Goal: Task Accomplishment & Management: Manage account settings

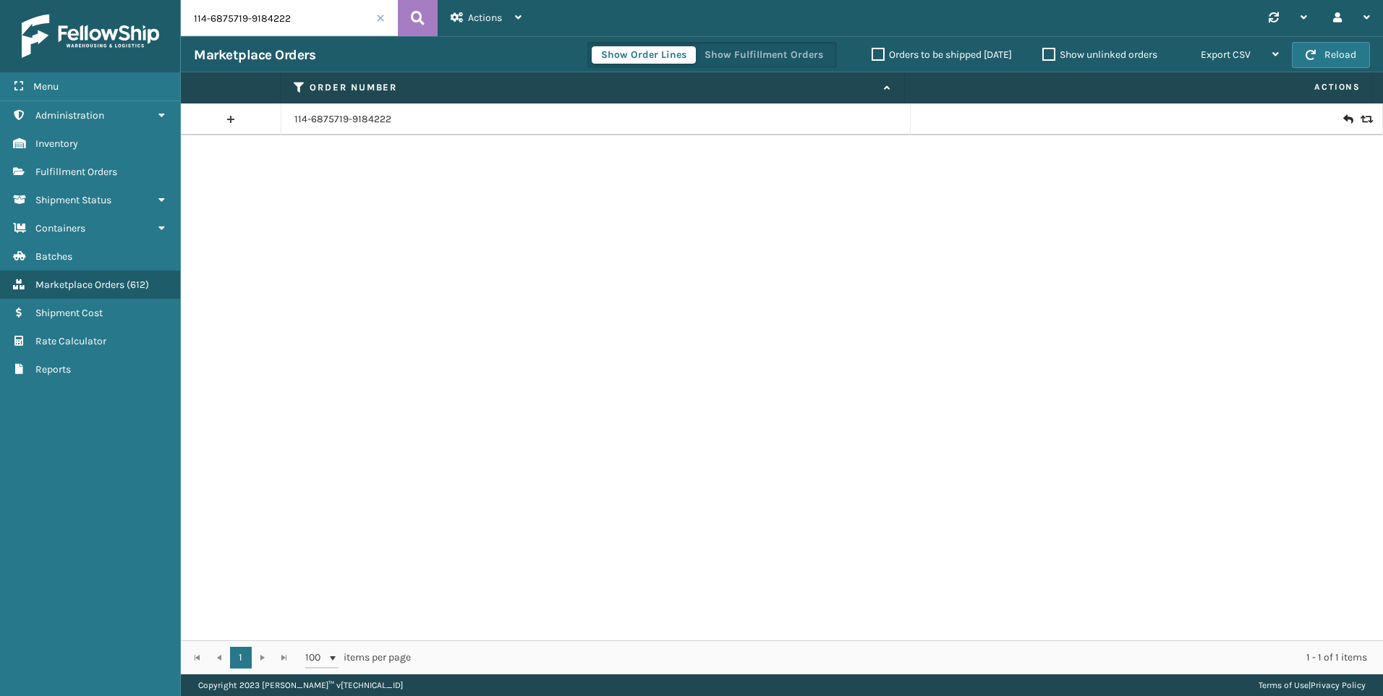
click at [300, 22] on input "114-6875719-9184222" at bounding box center [289, 18] width 217 height 36
click at [63, 176] on span "Fulfillment Orders" at bounding box center [76, 172] width 82 height 12
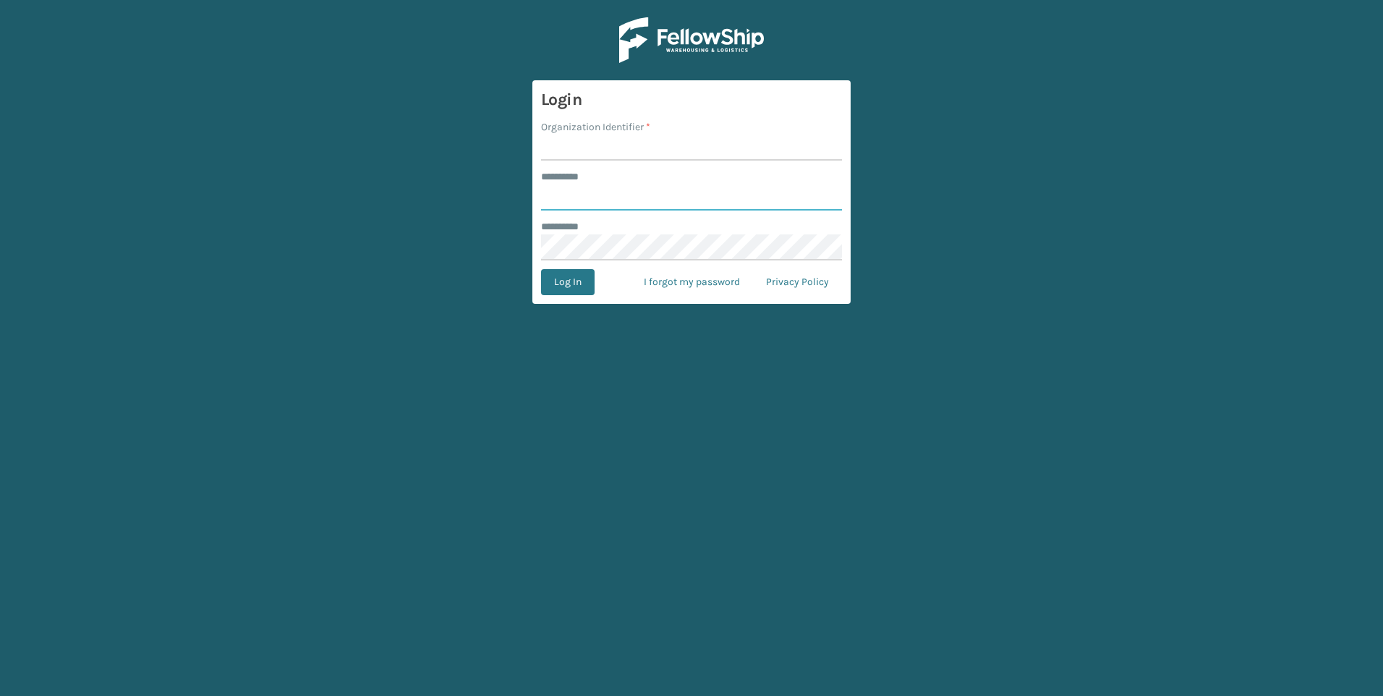
type input "******"
click at [641, 144] on input "Organization Identifier *" at bounding box center [691, 147] width 301 height 26
type input "Foamtex"
click at [563, 276] on button "Log In" at bounding box center [568, 282] width 54 height 26
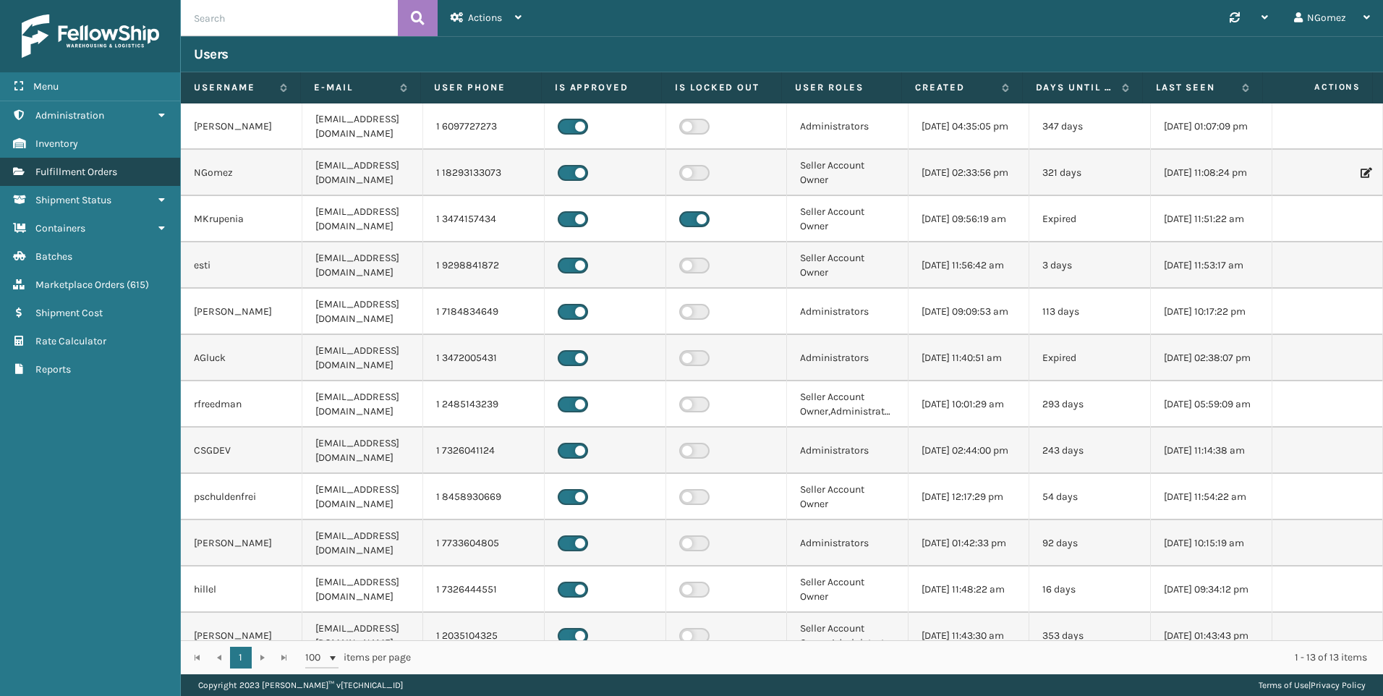
click at [101, 170] on span "Fulfillment Orders" at bounding box center [76, 172] width 82 height 12
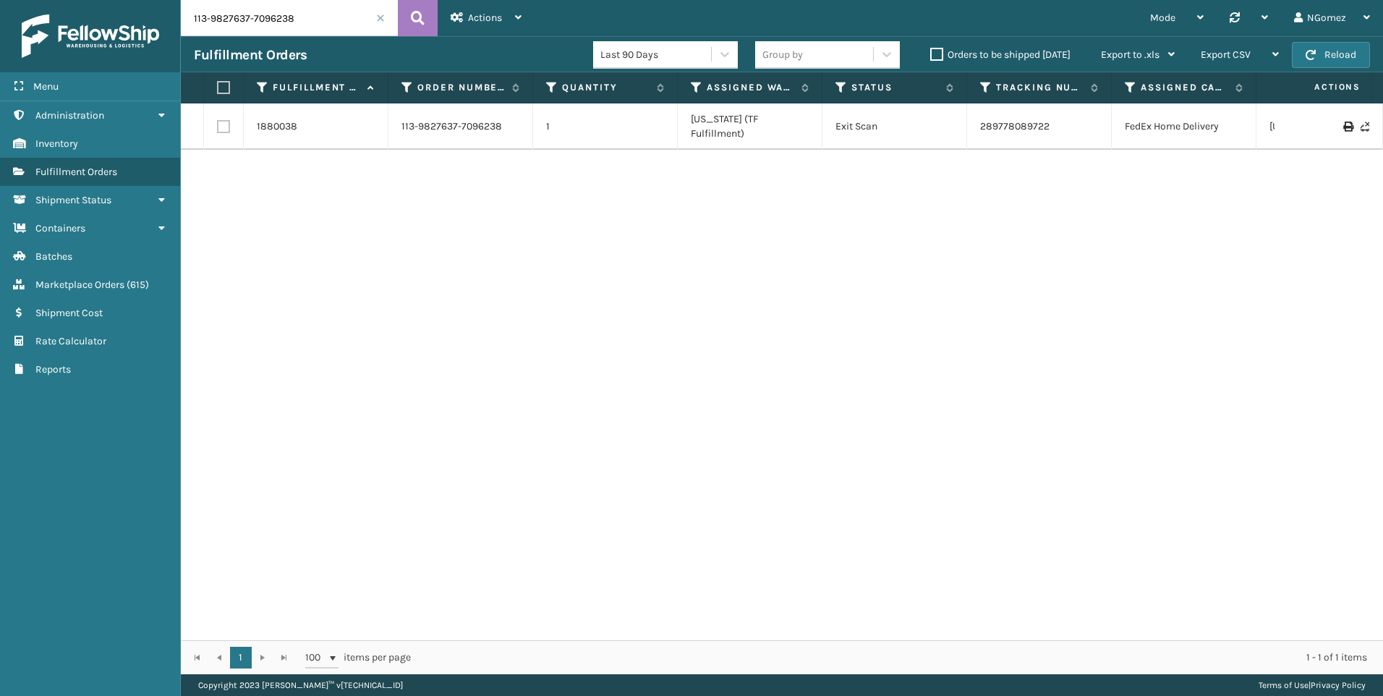
click at [268, 26] on input "113-9827637-7096238" at bounding box center [289, 18] width 217 height 36
paste input "1-4093608-6733856"
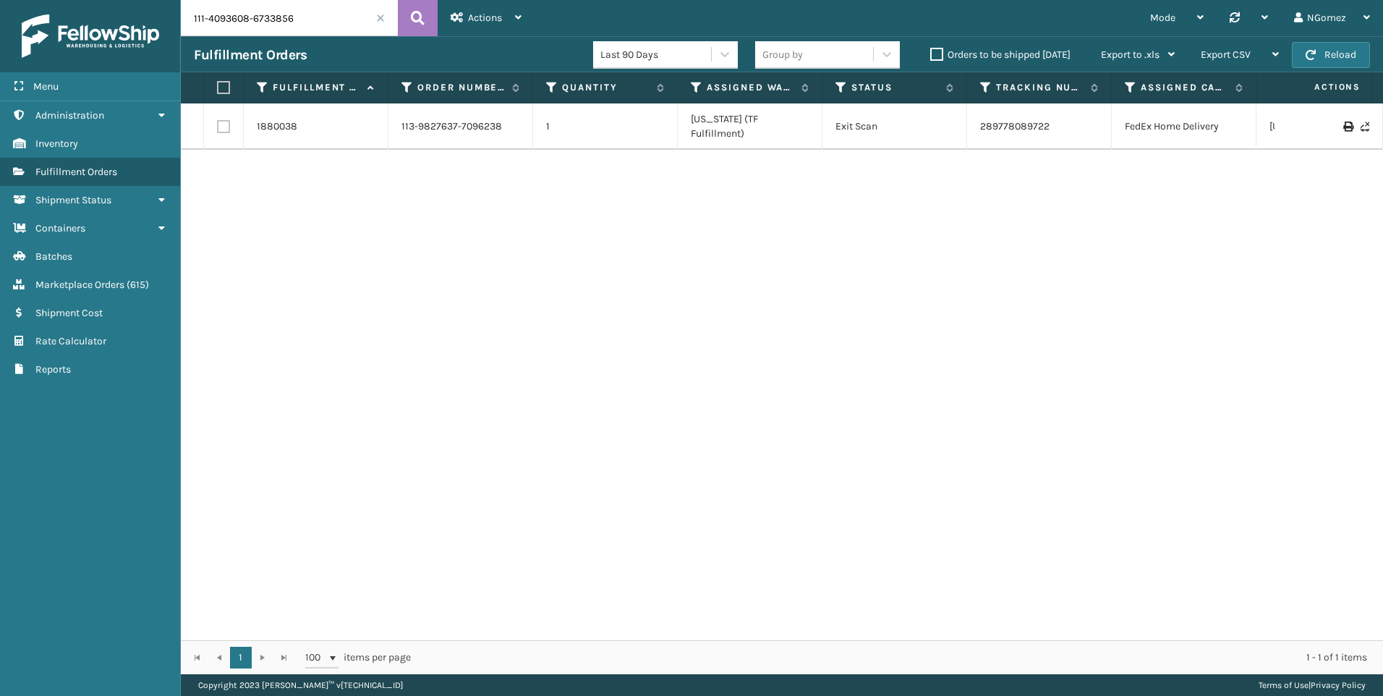
type input "111-4093608-6733856"
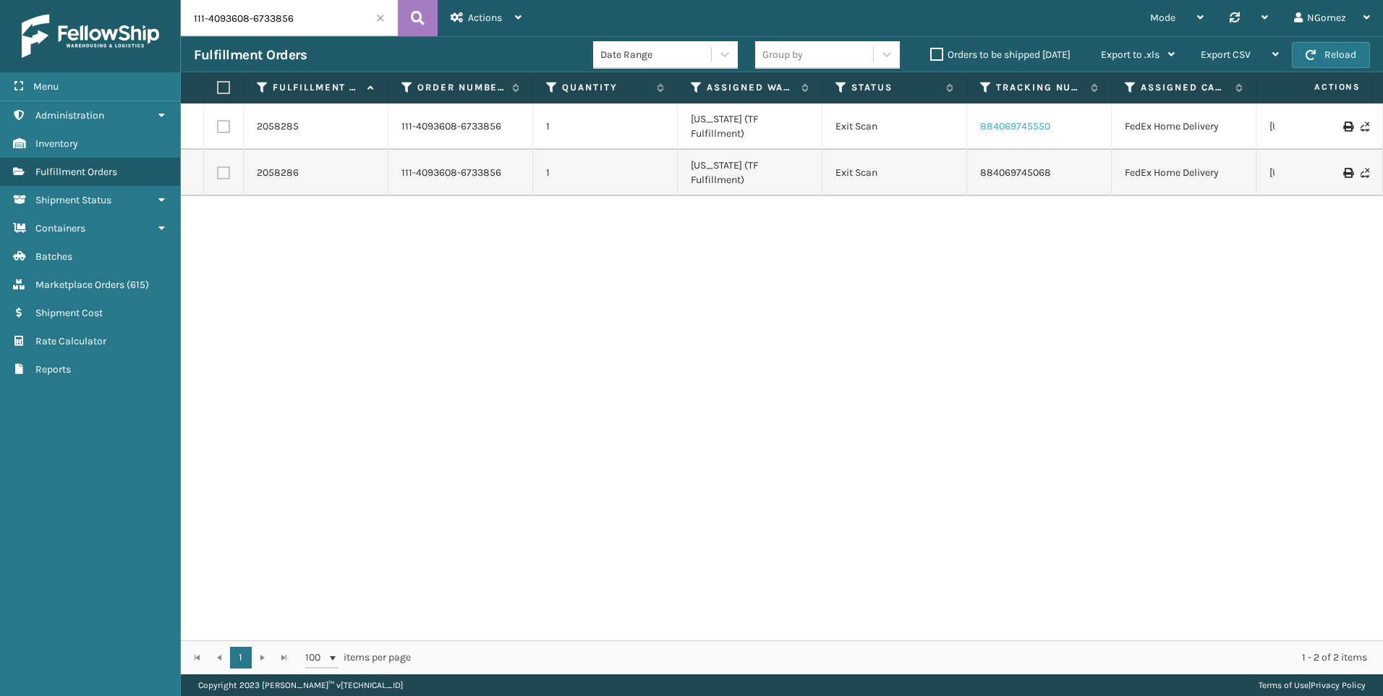
click at [1028, 120] on link "884069745550" at bounding box center [1015, 126] width 70 height 12
click at [272, 20] on input "111-4093608-6733856" at bounding box center [289, 18] width 217 height 36
paste input "112-1746456-6603422"
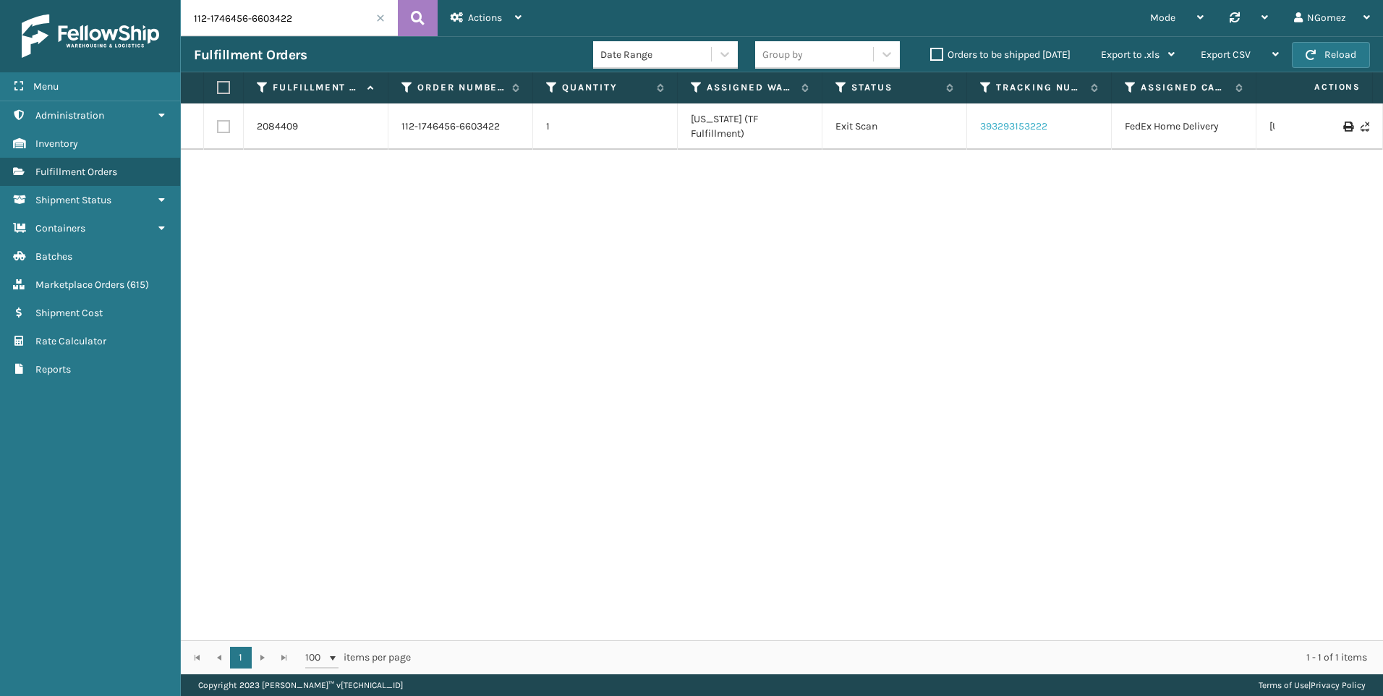
click at [1007, 120] on link "393293153222" at bounding box center [1013, 126] width 67 height 12
click at [276, 25] on input "112-1746456-6603422" at bounding box center [289, 18] width 217 height 36
paste input "4-8986961-6354667"
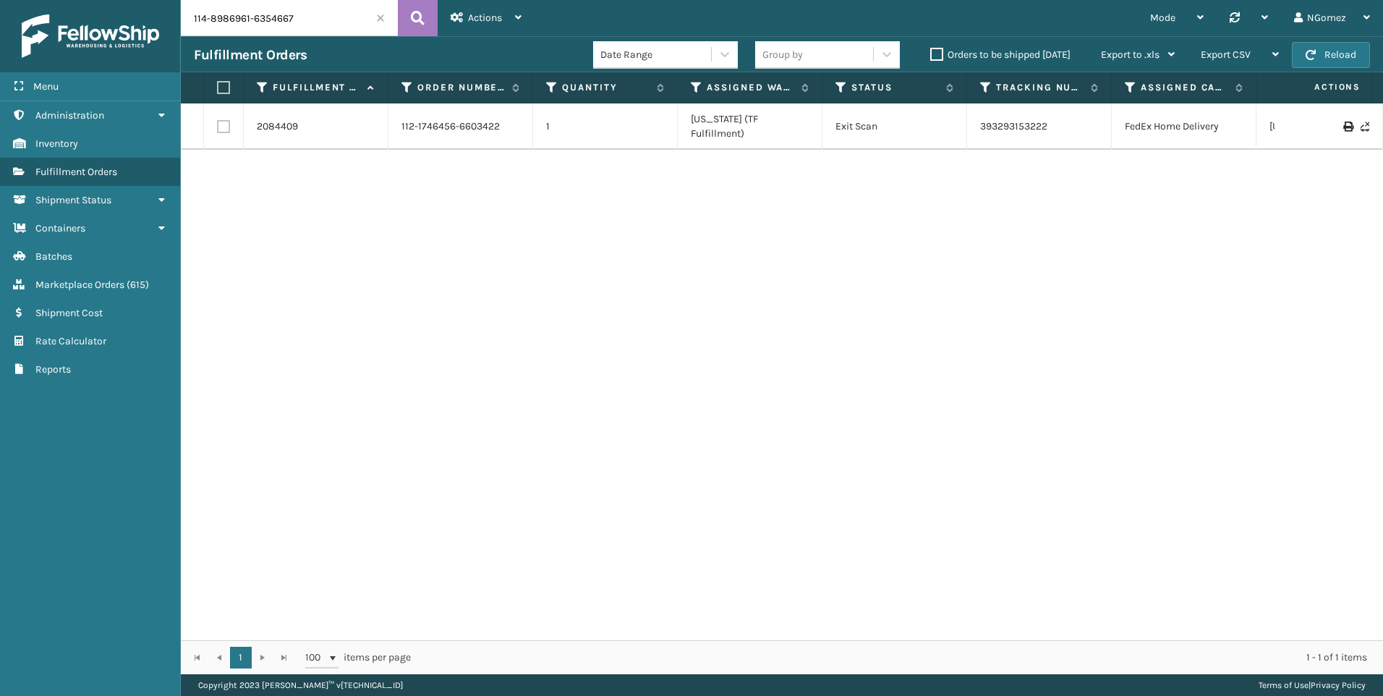
type input "114-8986961-6354667"
click at [1020, 119] on link "393077013990" at bounding box center [1013, 119] width 66 height 12
click at [294, 17] on input "114-8986961-6354667" at bounding box center [289, 18] width 217 height 36
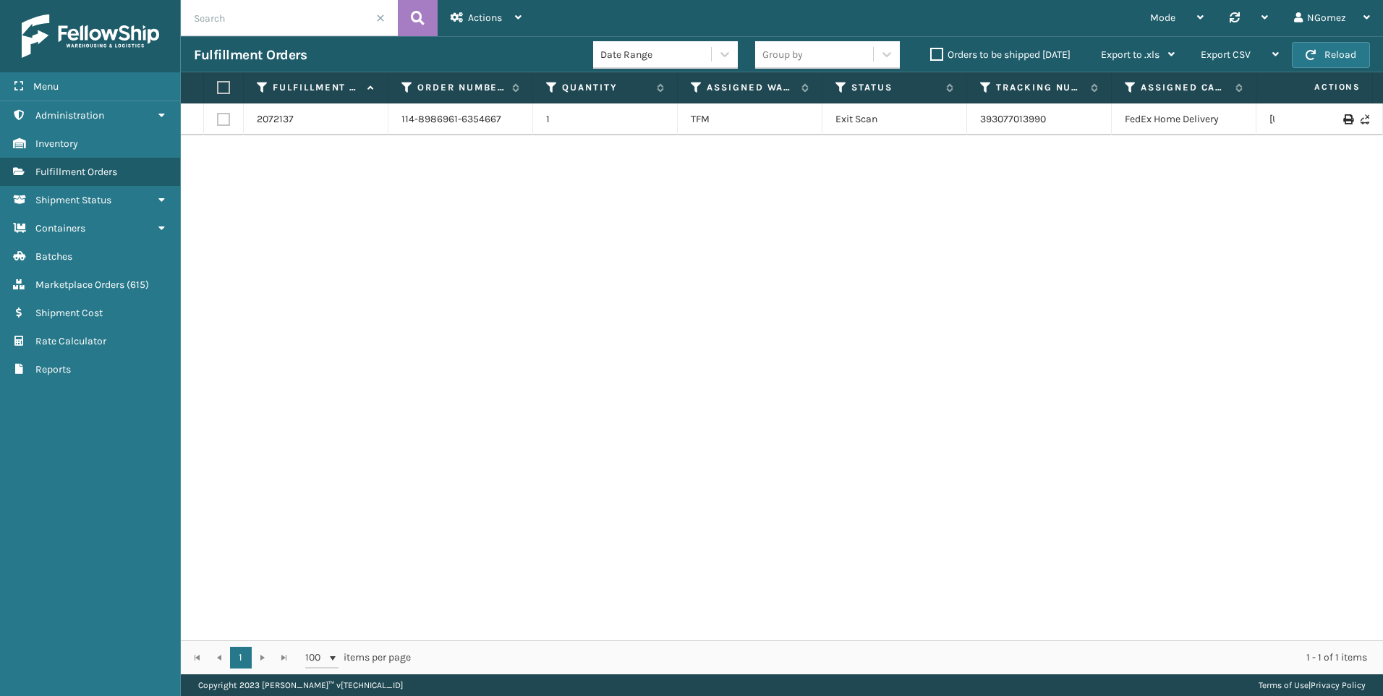
paste input "112-6667460-5001831"
click at [1030, 120] on link "390948842460" at bounding box center [1015, 119] width 71 height 12
click at [248, 24] on input "112-6667460-5001831" at bounding box center [289, 18] width 217 height 36
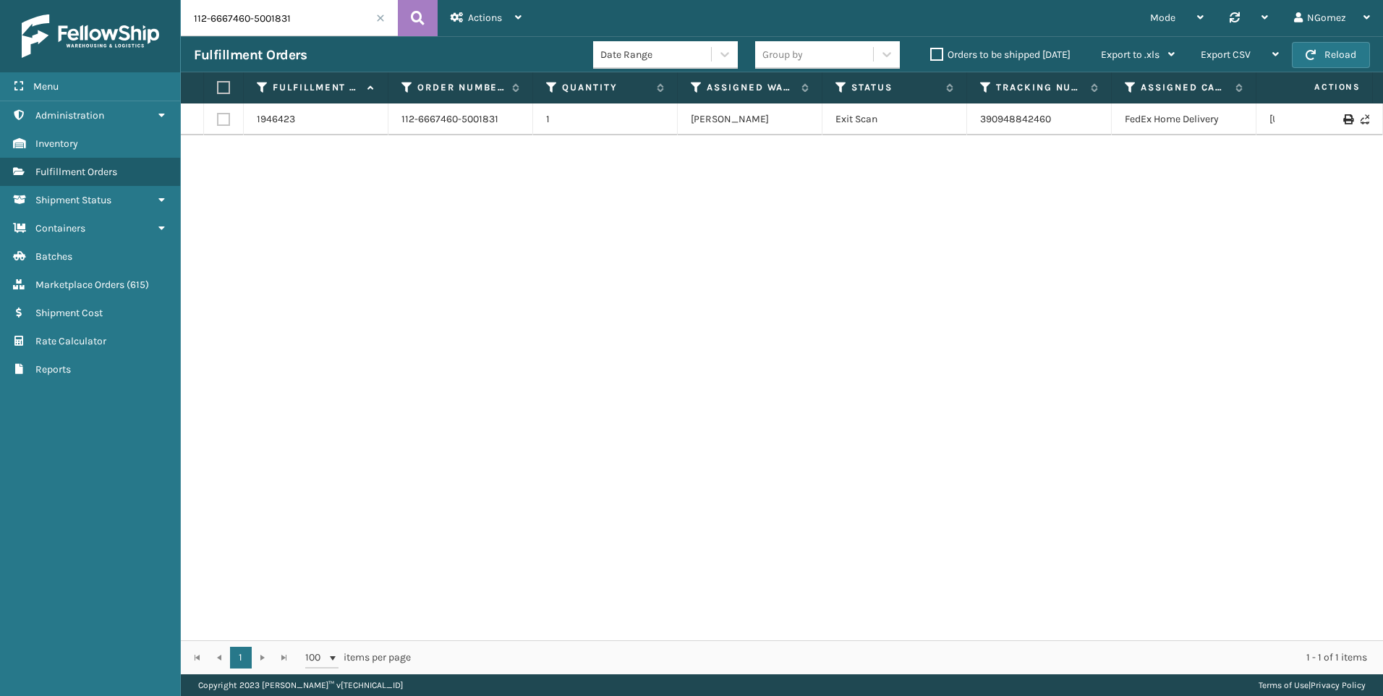
paste input "4-9763945-0495418"
click at [1007, 119] on link "393418537098" at bounding box center [1014, 119] width 68 height 12
click at [285, 25] on input "114-9763945-0495418" at bounding box center [289, 18] width 217 height 36
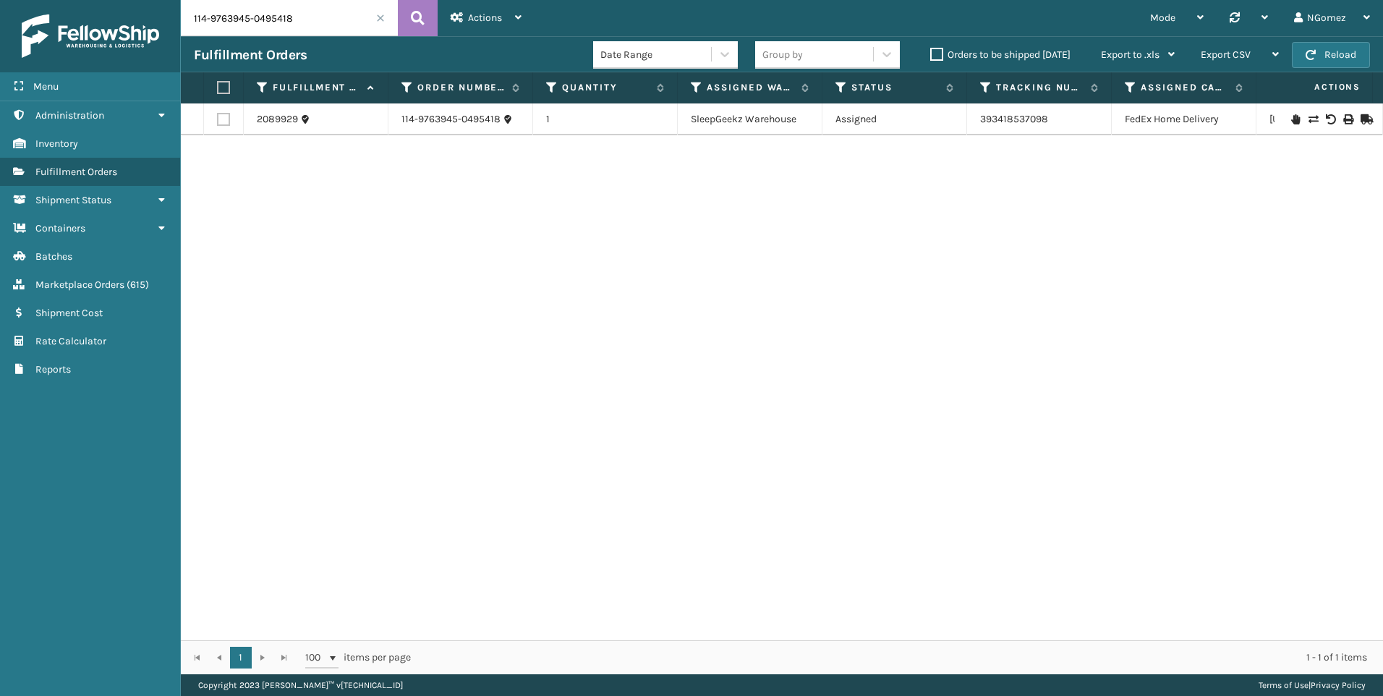
paste input "3-4095823-5639431"
type input "113-4095823-5639431"
click at [291, 120] on link "2074803" at bounding box center [277, 119] width 40 height 14
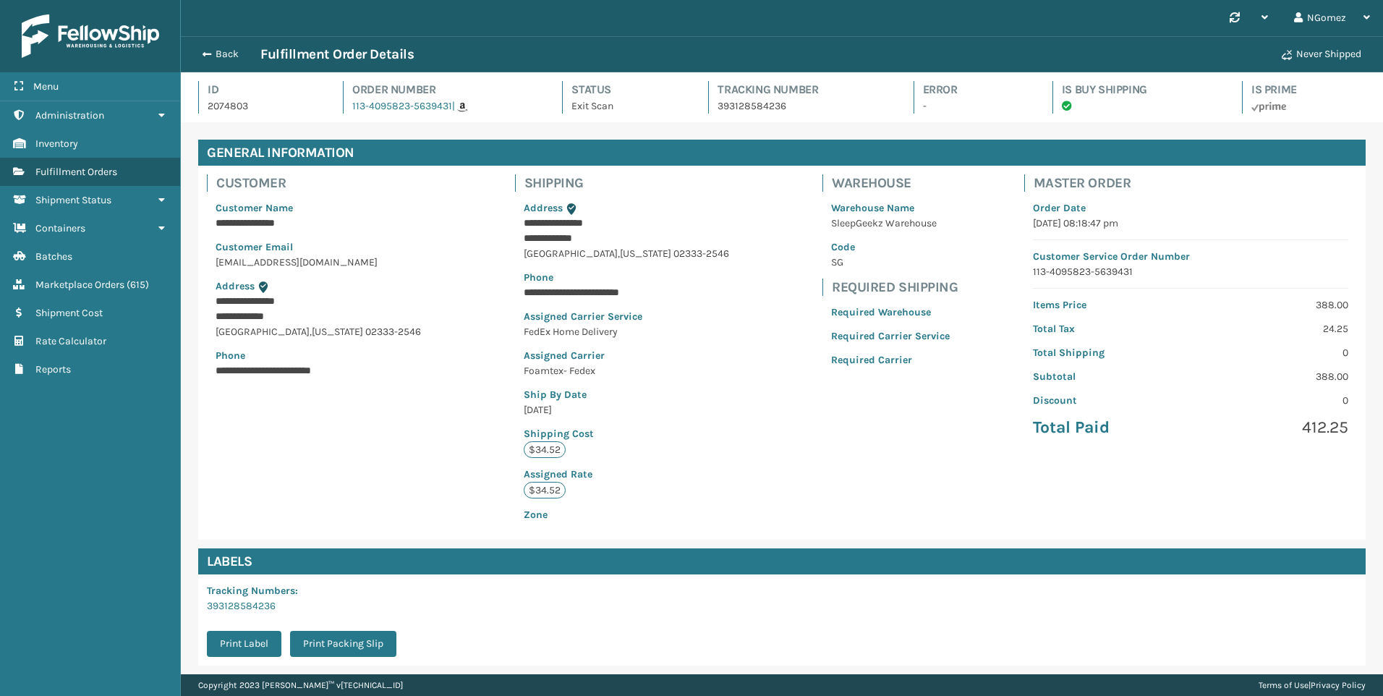
scroll to position [35, 1202]
click at [116, 289] on span "Marketplace Orders" at bounding box center [79, 284] width 89 height 12
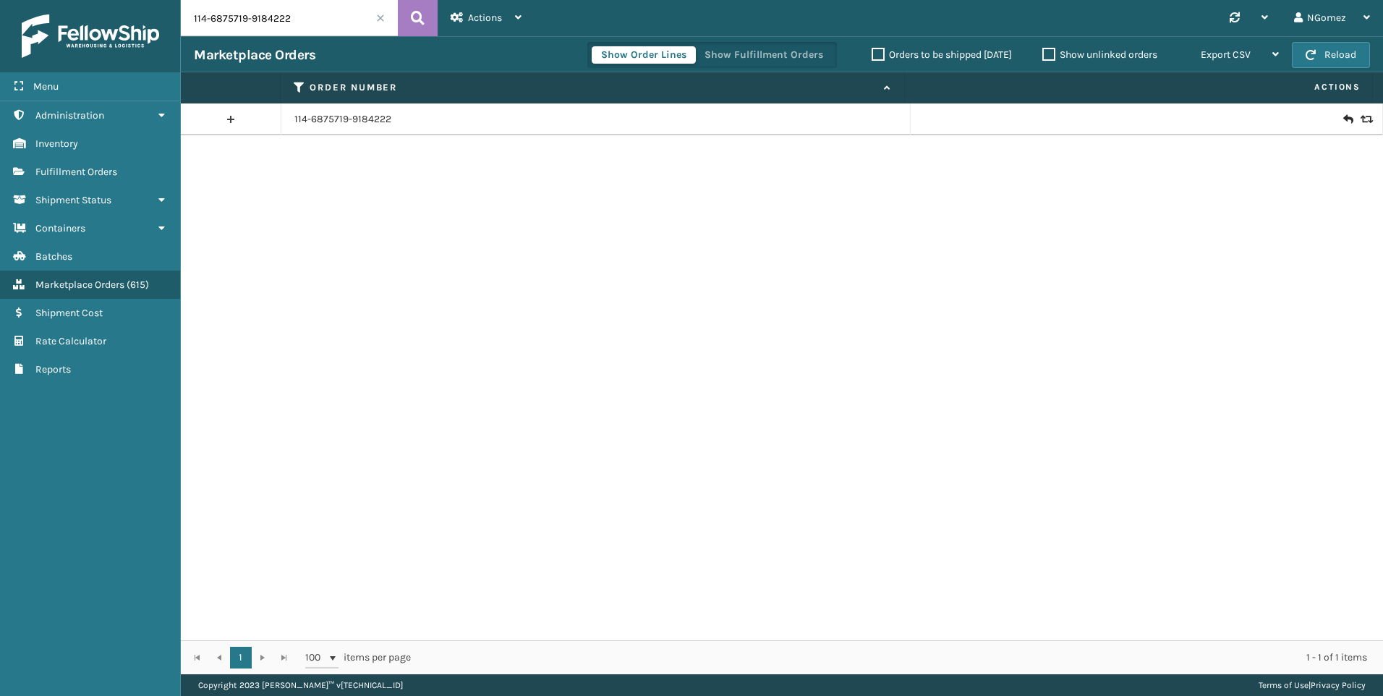
click at [307, 14] on input "114-6875719-9184222" at bounding box center [289, 18] width 217 height 36
paste input "113-4095823-5639431"
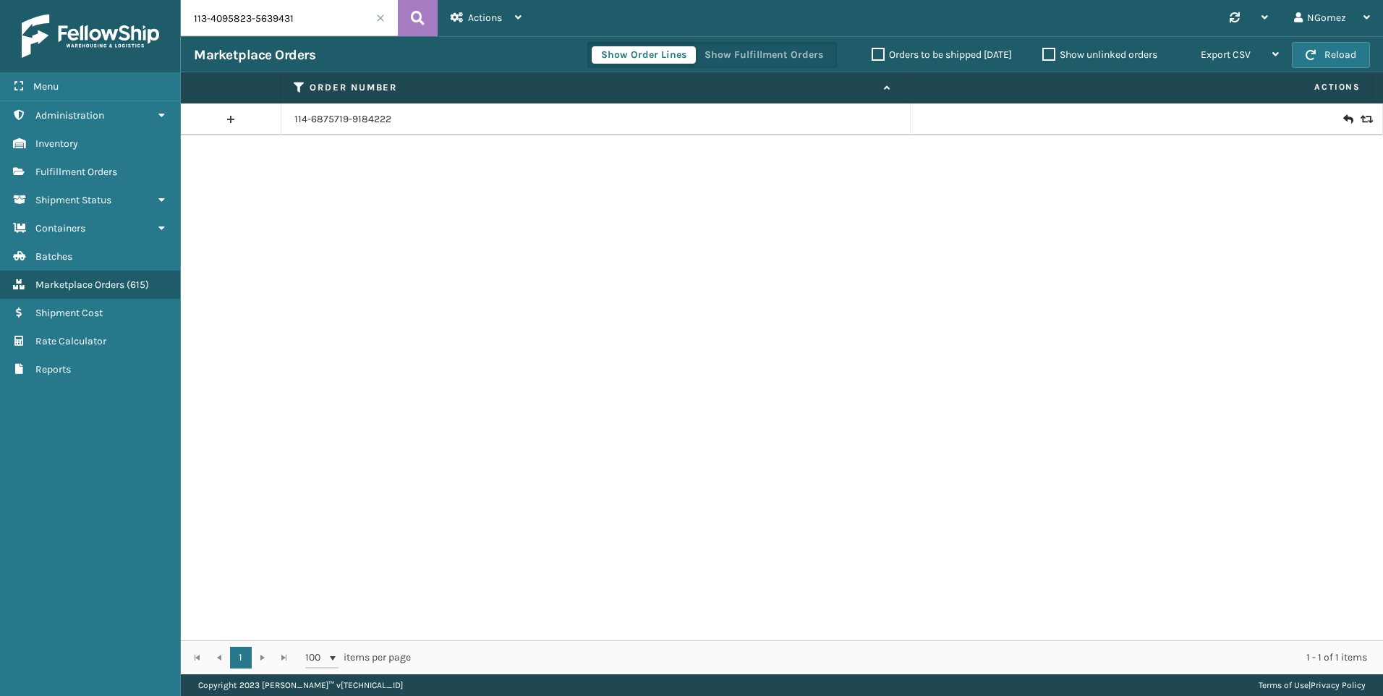
click at [307, 14] on input "113-4095823-5639431" at bounding box center [289, 18] width 217 height 36
type input "113-4095823-5639431"
click at [1361, 122] on icon at bounding box center [1364, 119] width 9 height 10
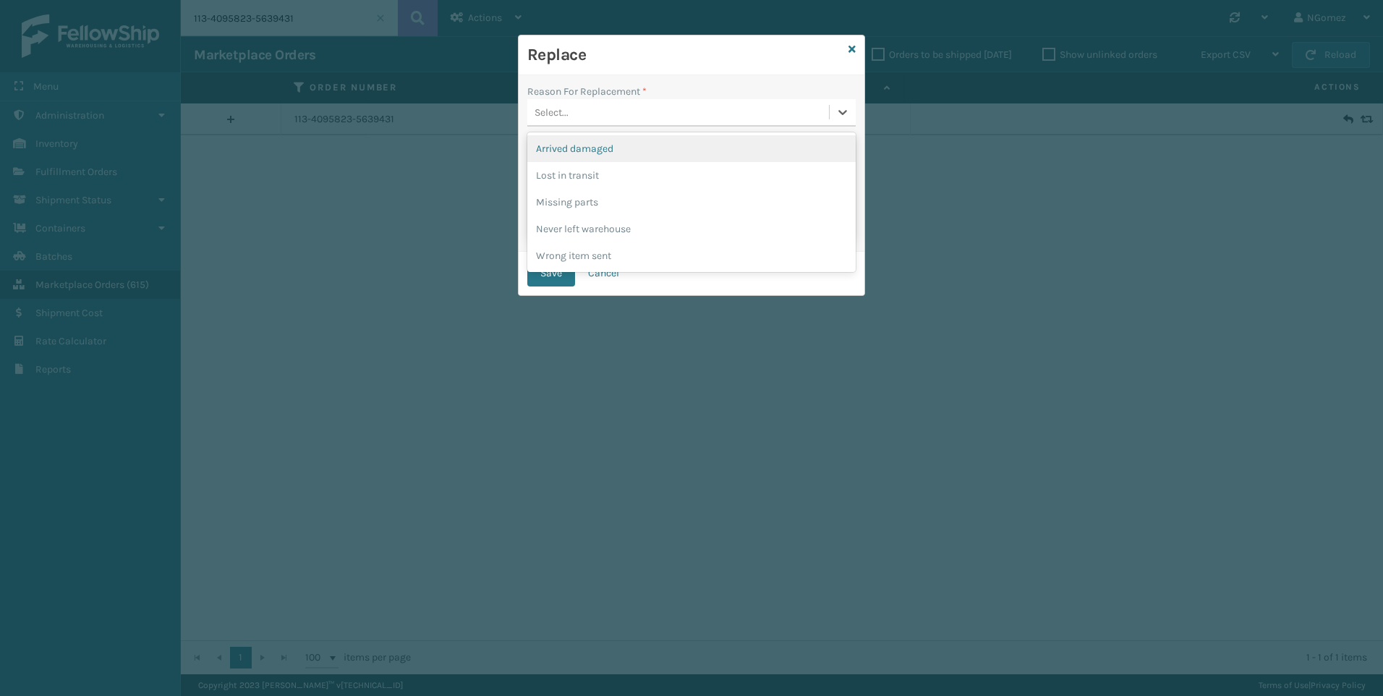
click at [756, 114] on div "Select..." at bounding box center [678, 113] width 302 height 24
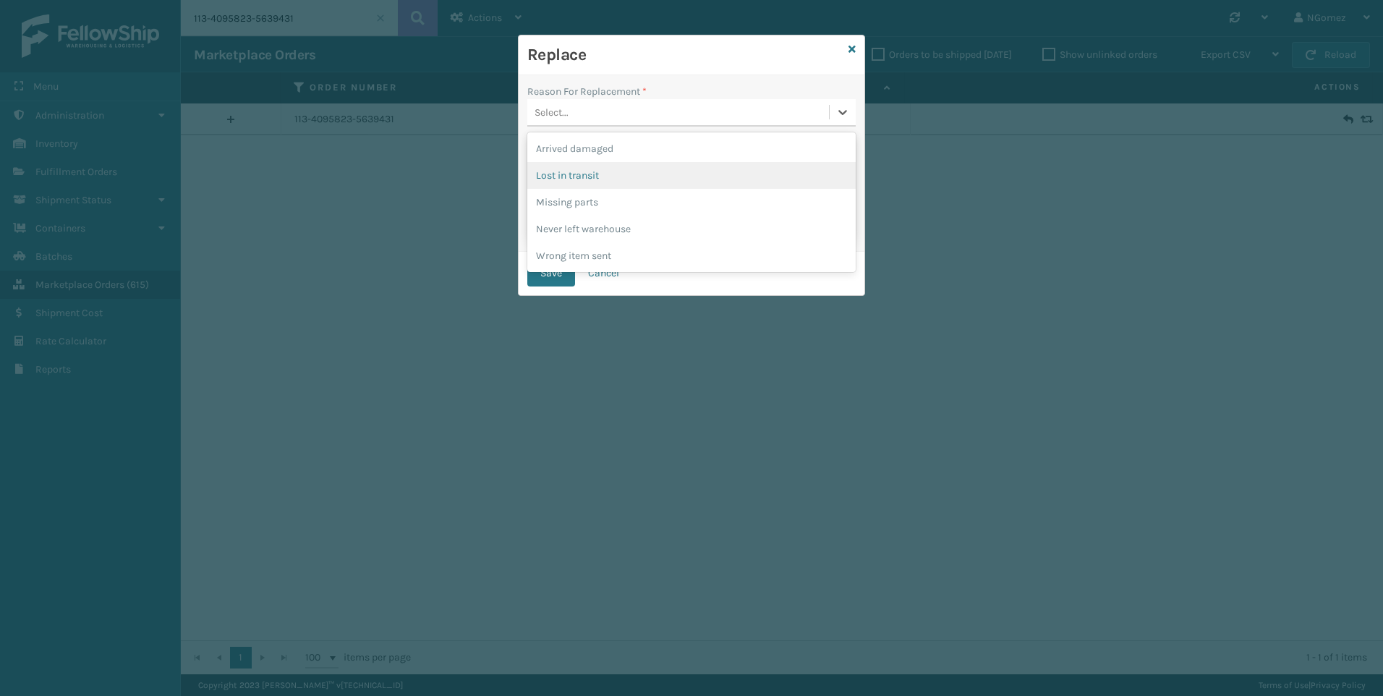
click at [665, 174] on div "Lost in transit" at bounding box center [691, 175] width 328 height 27
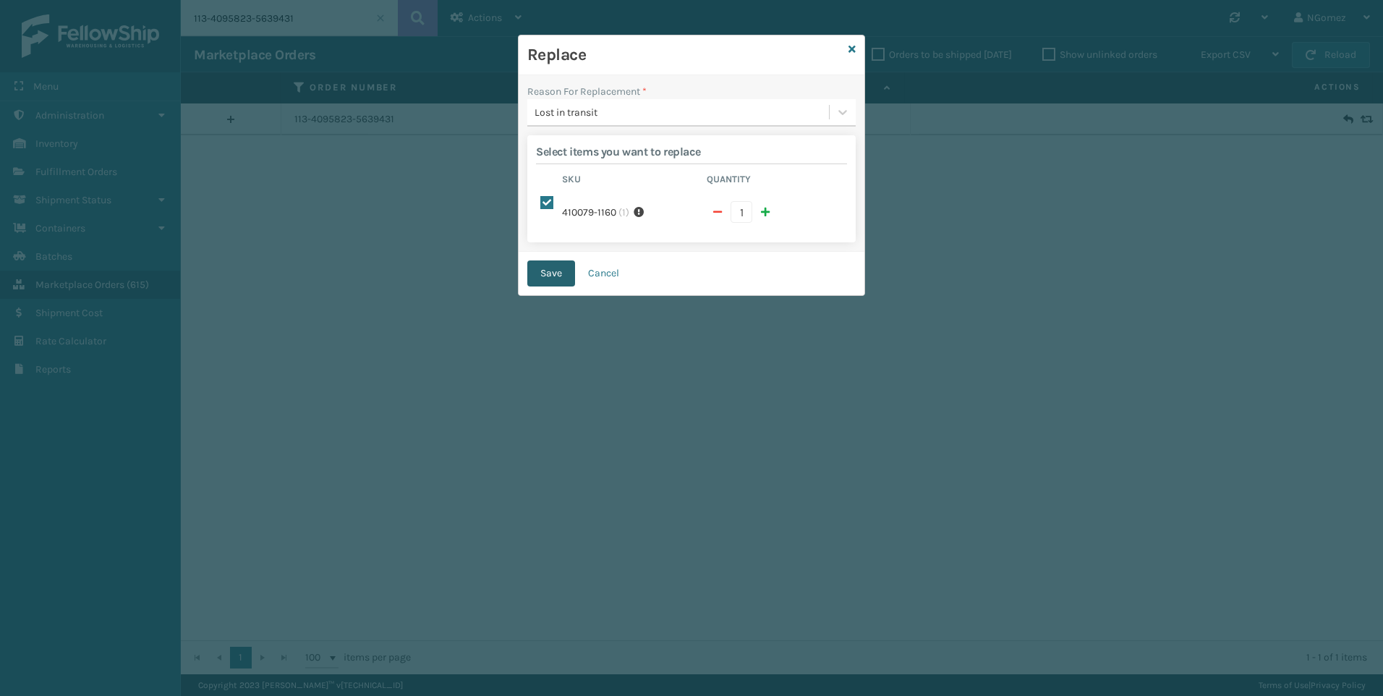
click at [554, 260] on button "Save" at bounding box center [551, 273] width 48 height 26
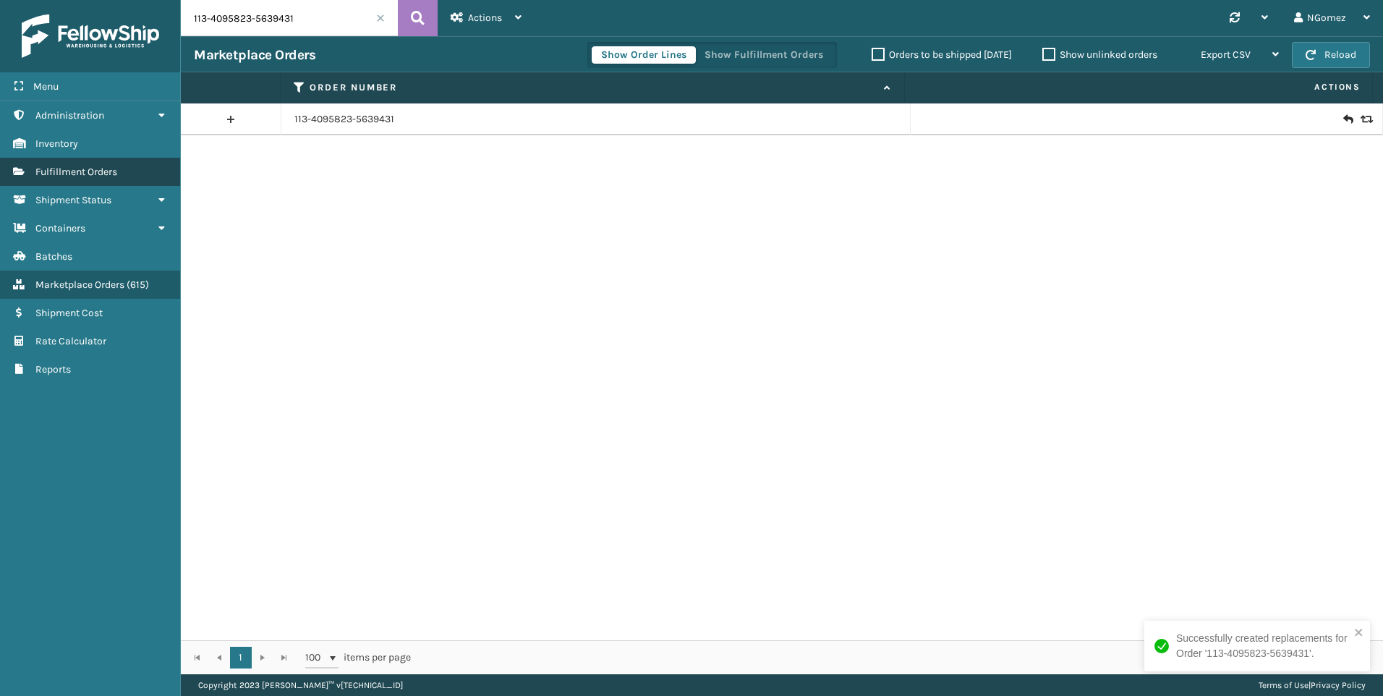
click at [124, 172] on link "Fulfillment Orders" at bounding box center [90, 172] width 180 height 28
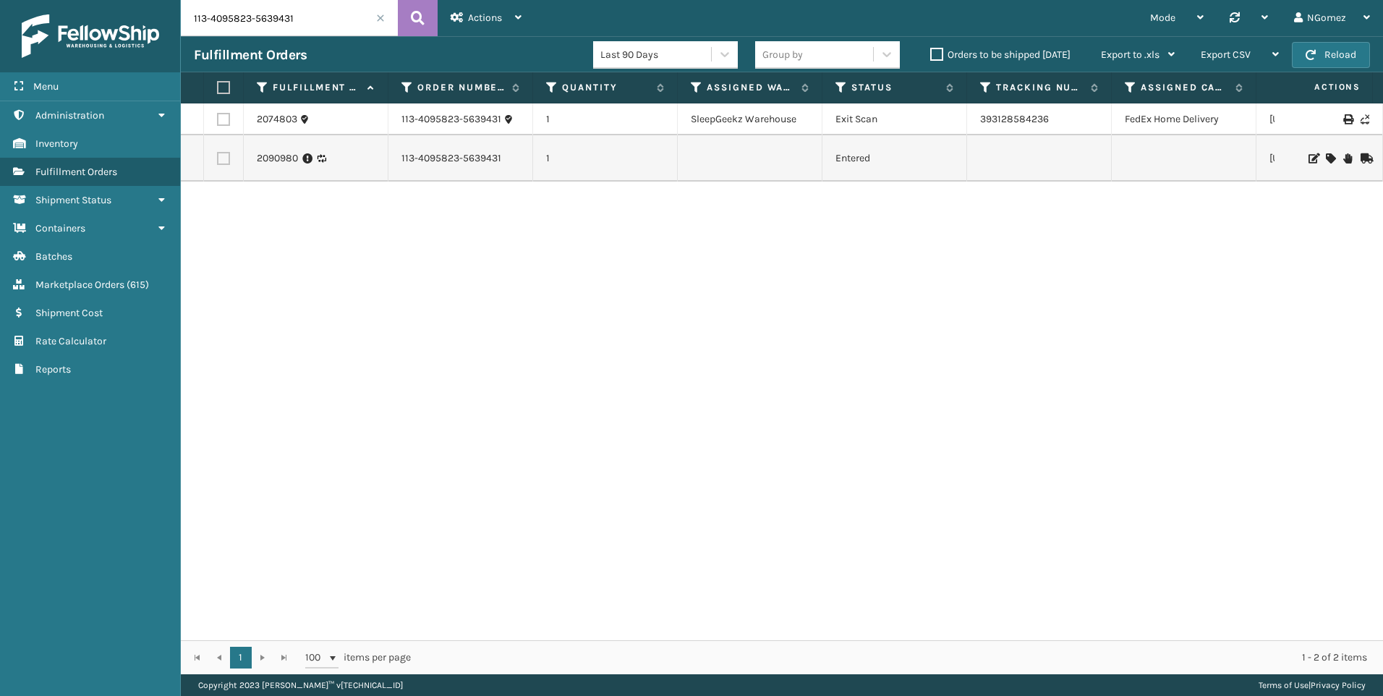
click at [316, 14] on input "113-4095823-5639431" at bounding box center [289, 18] width 217 height 36
paste input "8194937-0422662"
type input "113-8194937-0422662"
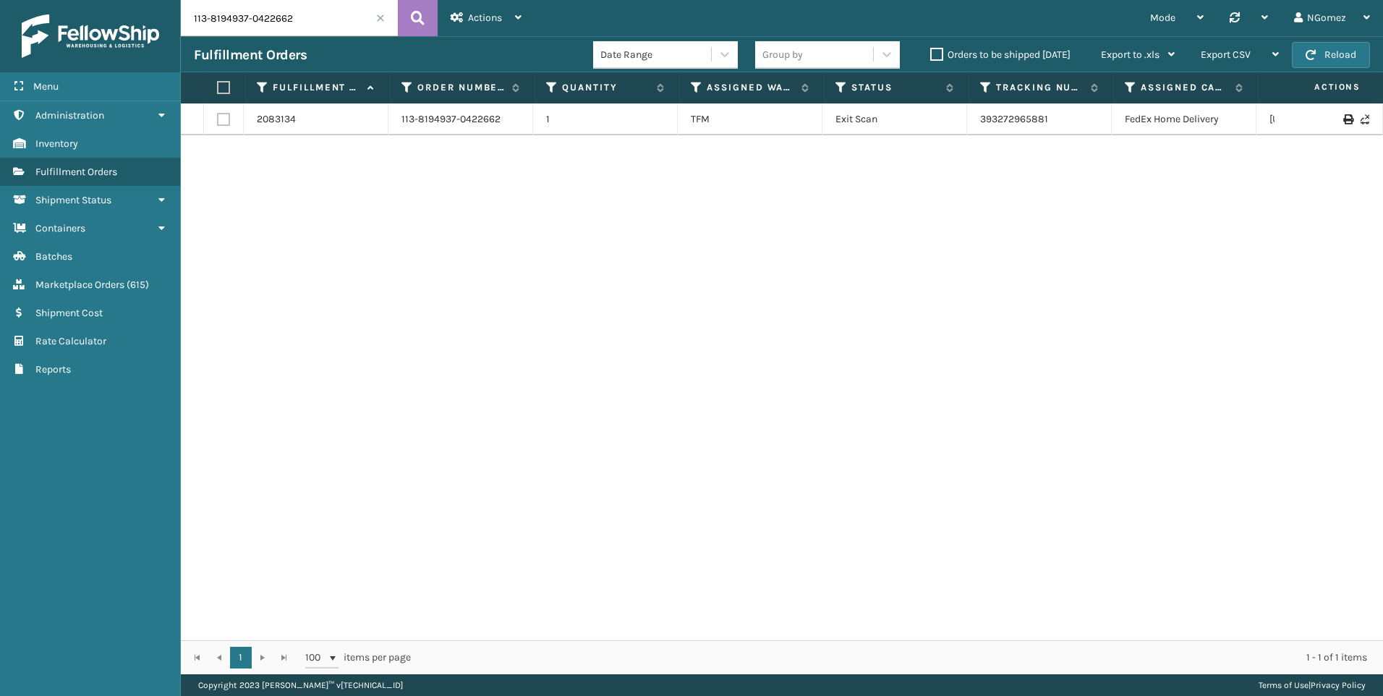
click at [1026, 126] on td "393272965881" at bounding box center [1039, 119] width 145 height 32
click at [1018, 122] on link "393272965881" at bounding box center [1014, 119] width 68 height 12
click at [91, 277] on link "Marketplace Orders ( 615 )" at bounding box center [90, 284] width 180 height 28
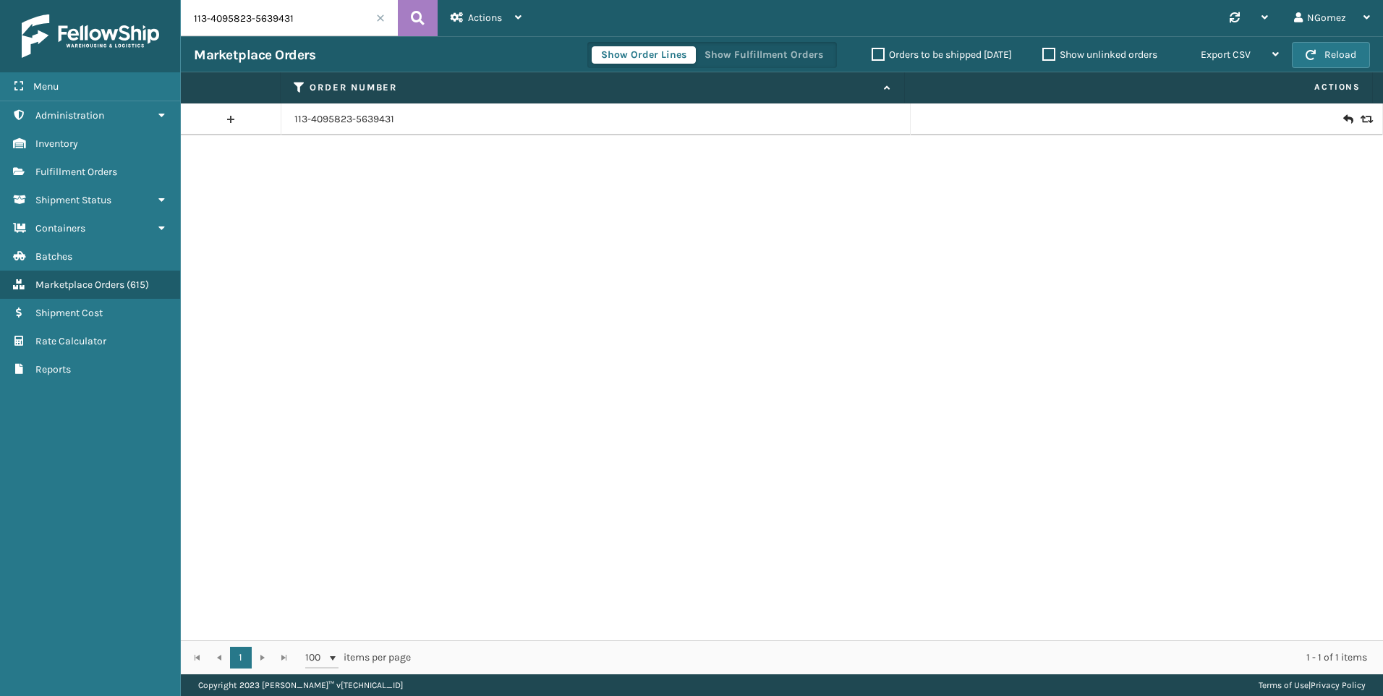
click at [272, 17] on input "113-4095823-5639431" at bounding box center [289, 18] width 217 height 36
paste input "1-7781974-0279416"
type input "111-7781974-0279416"
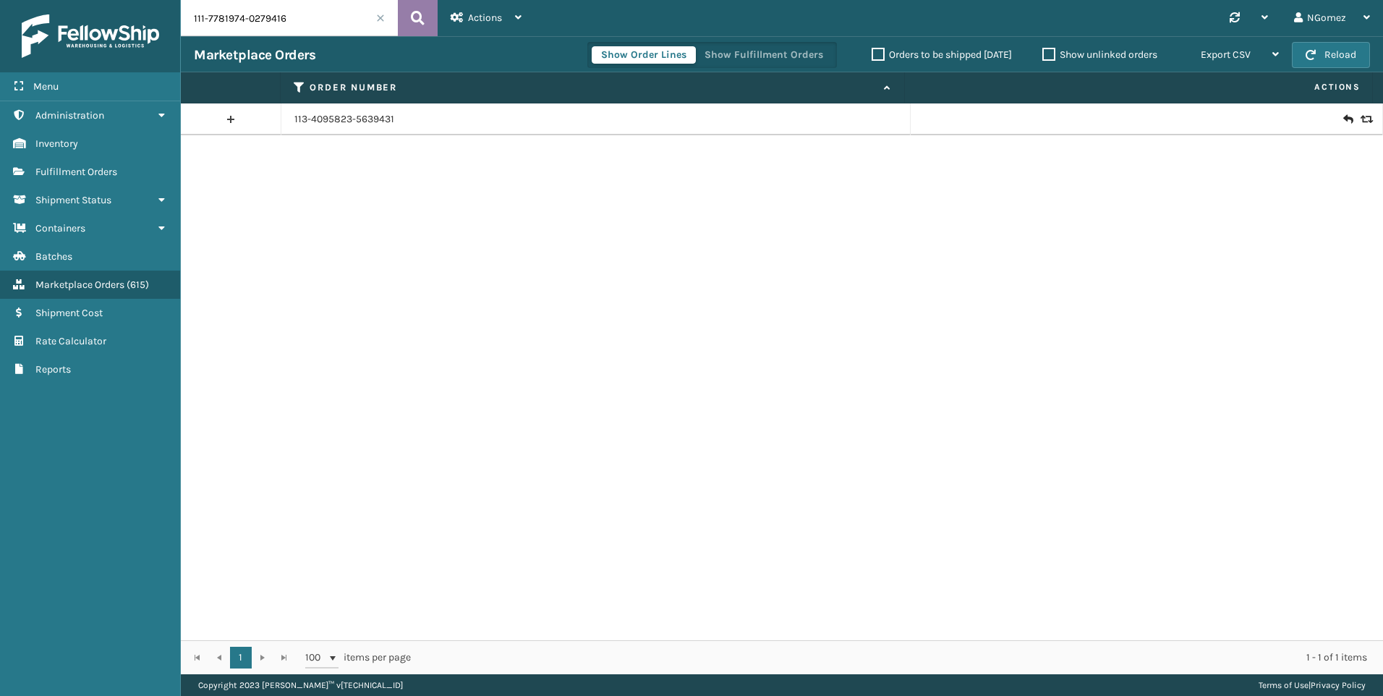
click at [424, 25] on icon at bounding box center [418, 18] width 14 height 22
click at [1343, 113] on icon at bounding box center [1347, 119] width 9 height 14
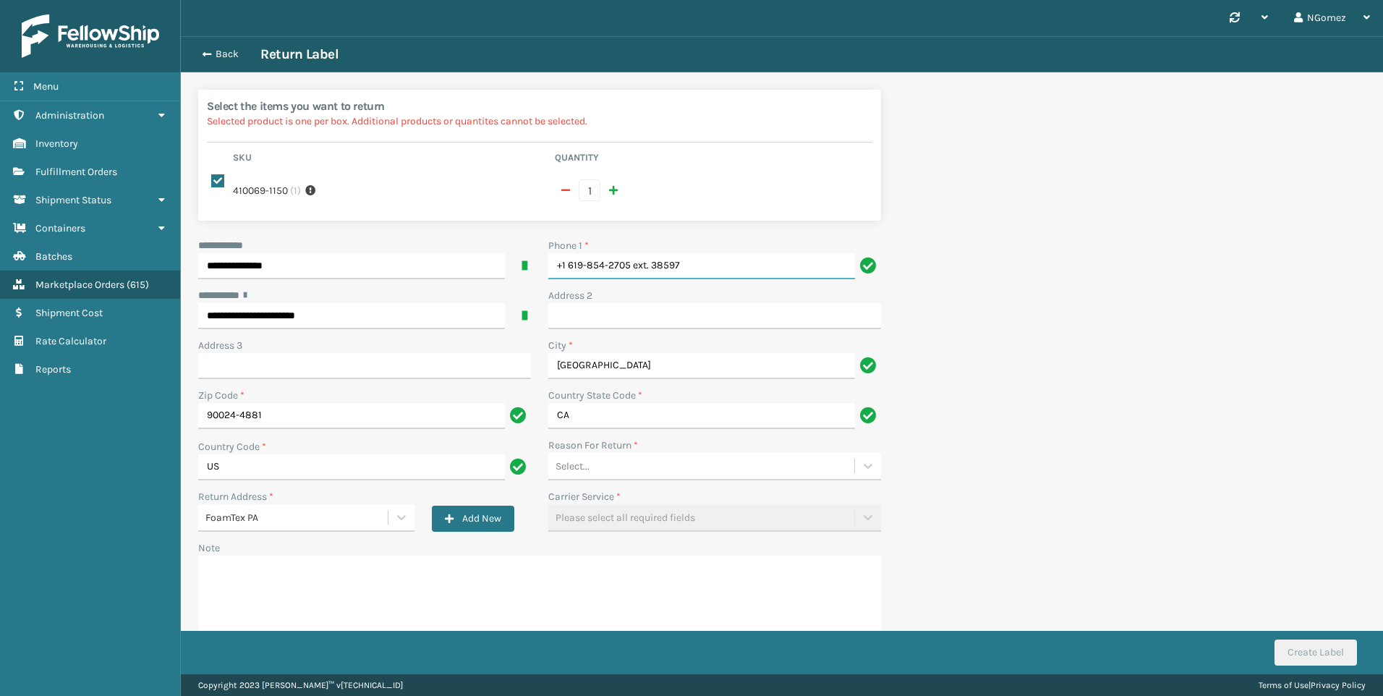
click at [722, 253] on input "+1 619-854-2705 ext. 38597" at bounding box center [701, 266] width 307 height 26
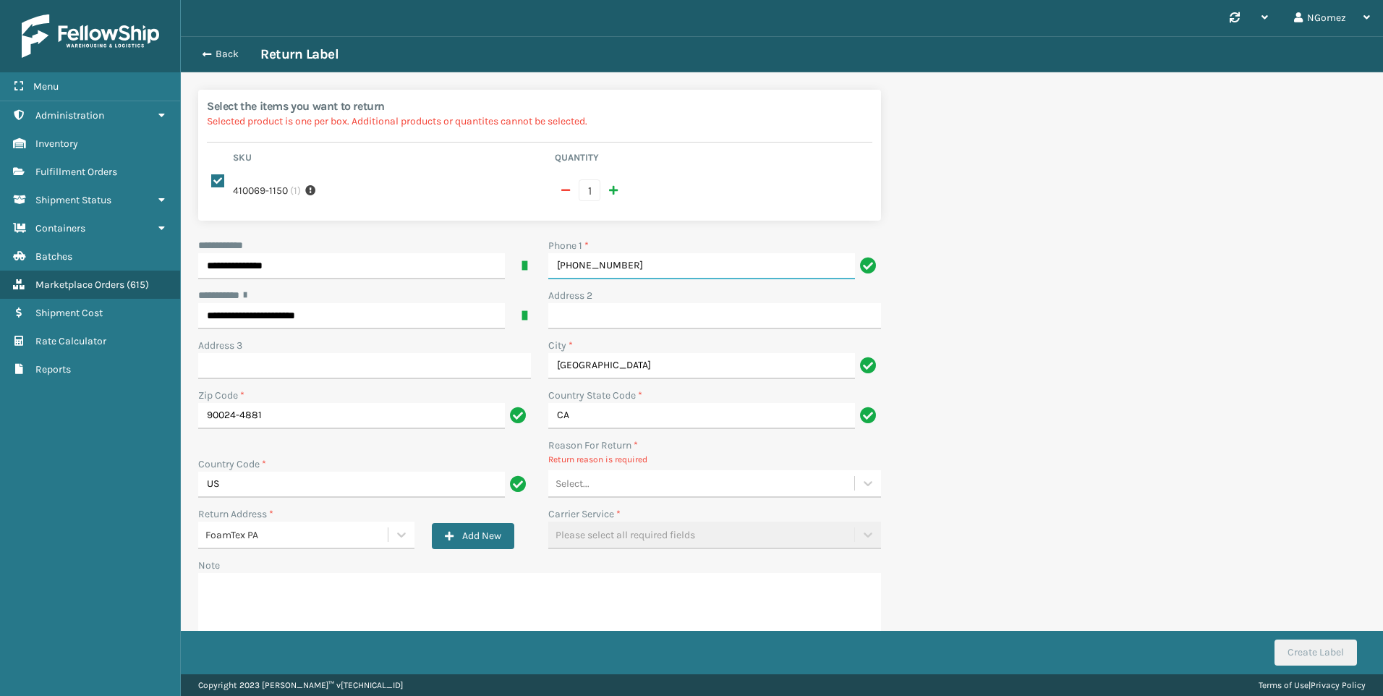
type input "[PHONE_NUMBER]"
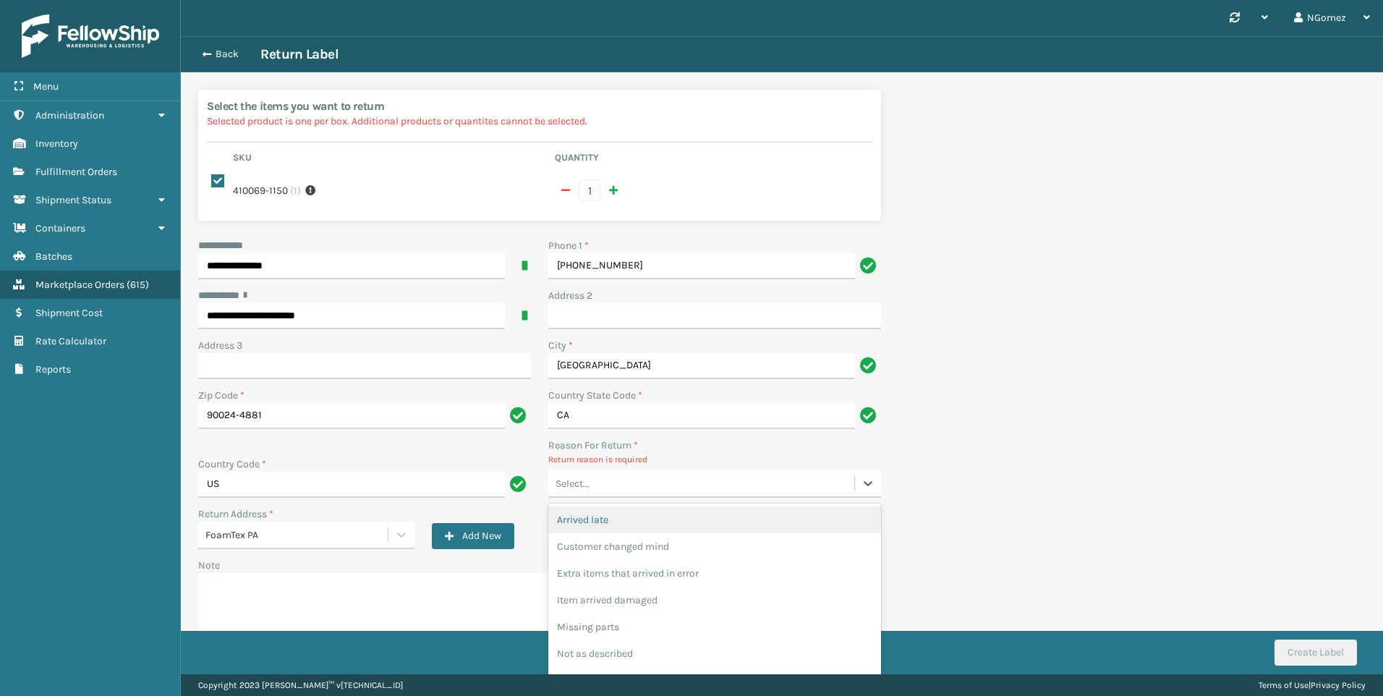
click at [692, 471] on div "Select..." at bounding box center [701, 483] width 306 height 24
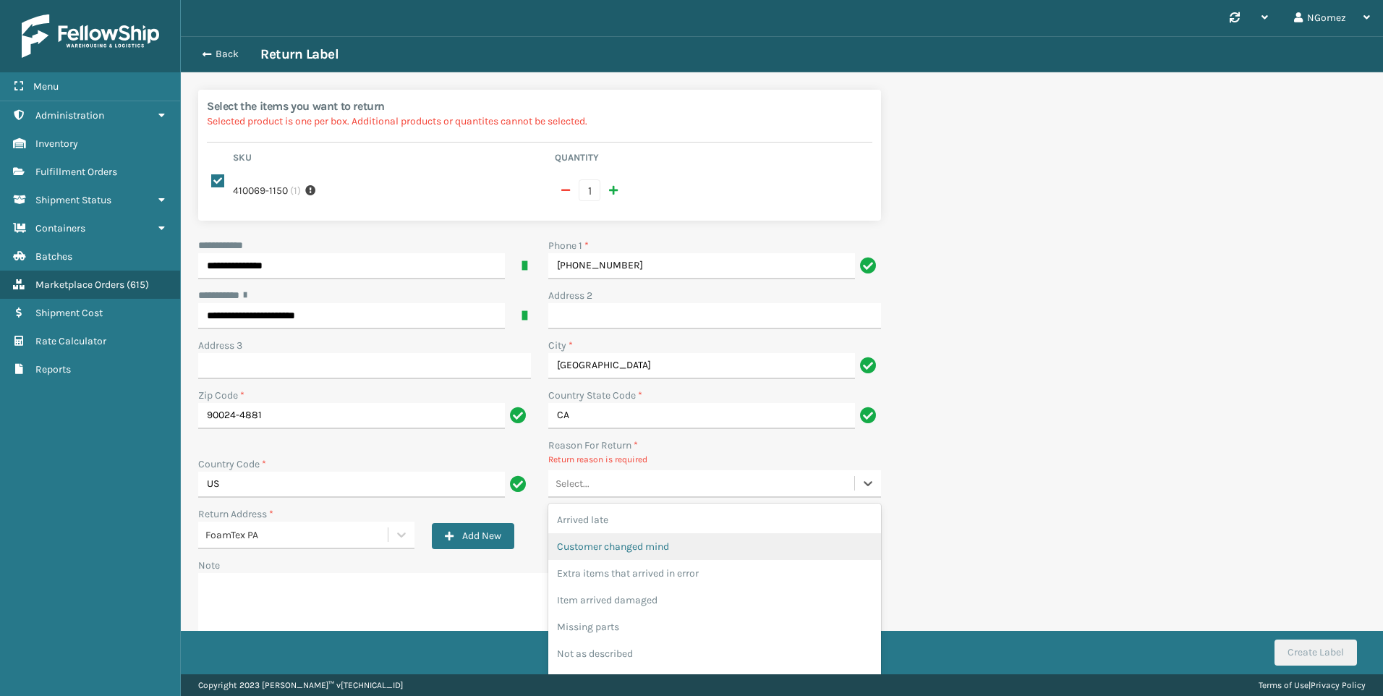
click at [612, 534] on div "Customer changed mind" at bounding box center [714, 546] width 333 height 27
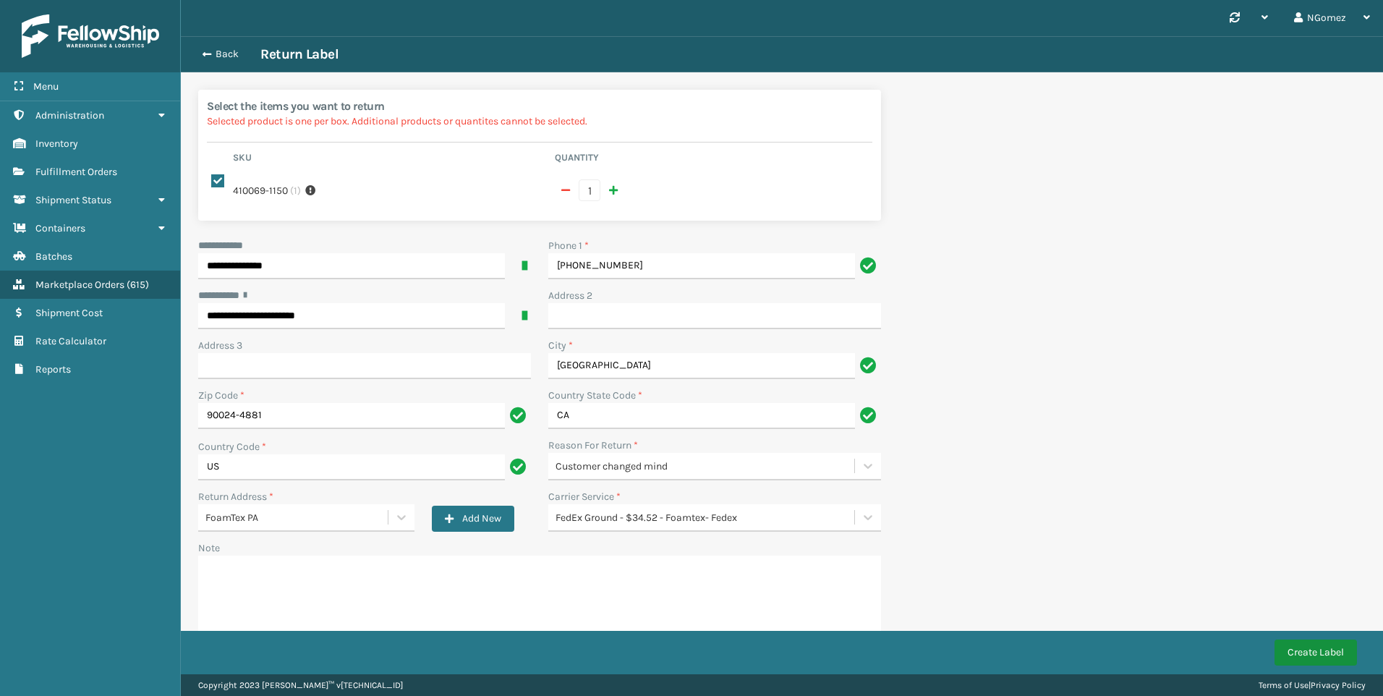
click at [1326, 657] on button "Create Label" at bounding box center [1315, 652] width 82 height 26
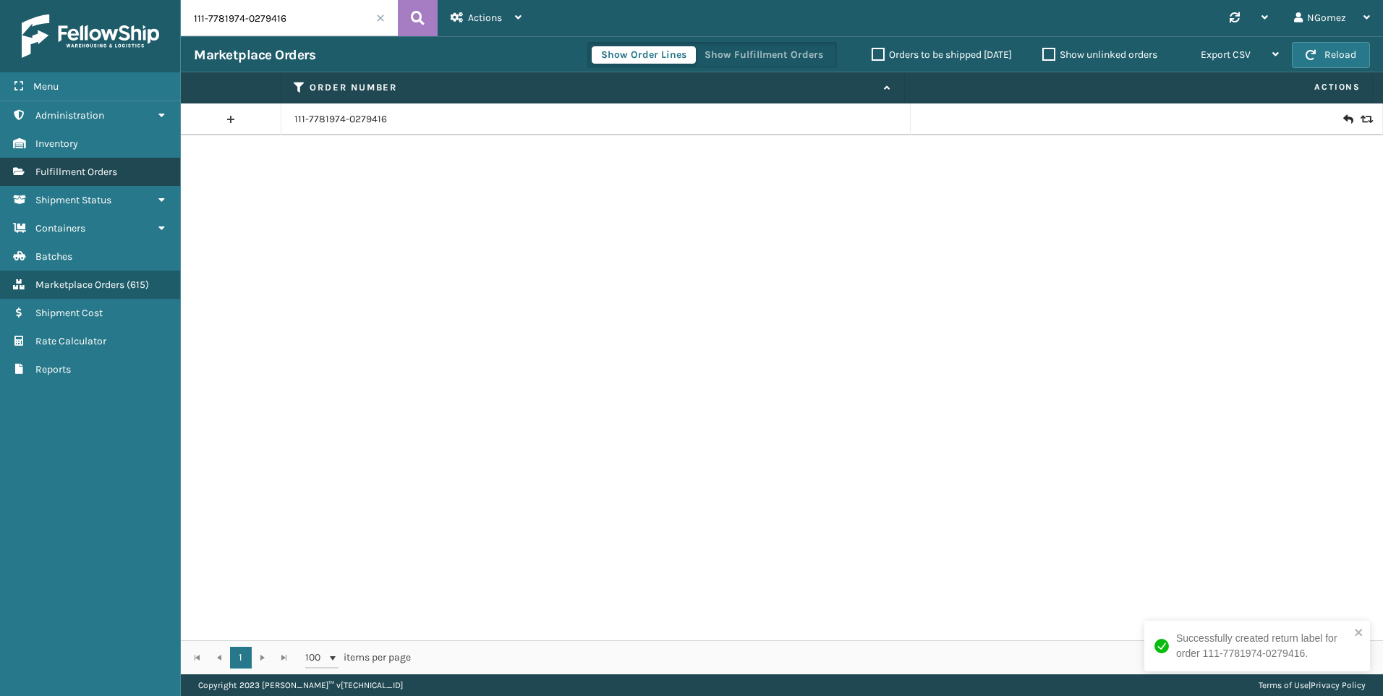
click at [116, 169] on span "Fulfillment Orders" at bounding box center [76, 172] width 82 height 12
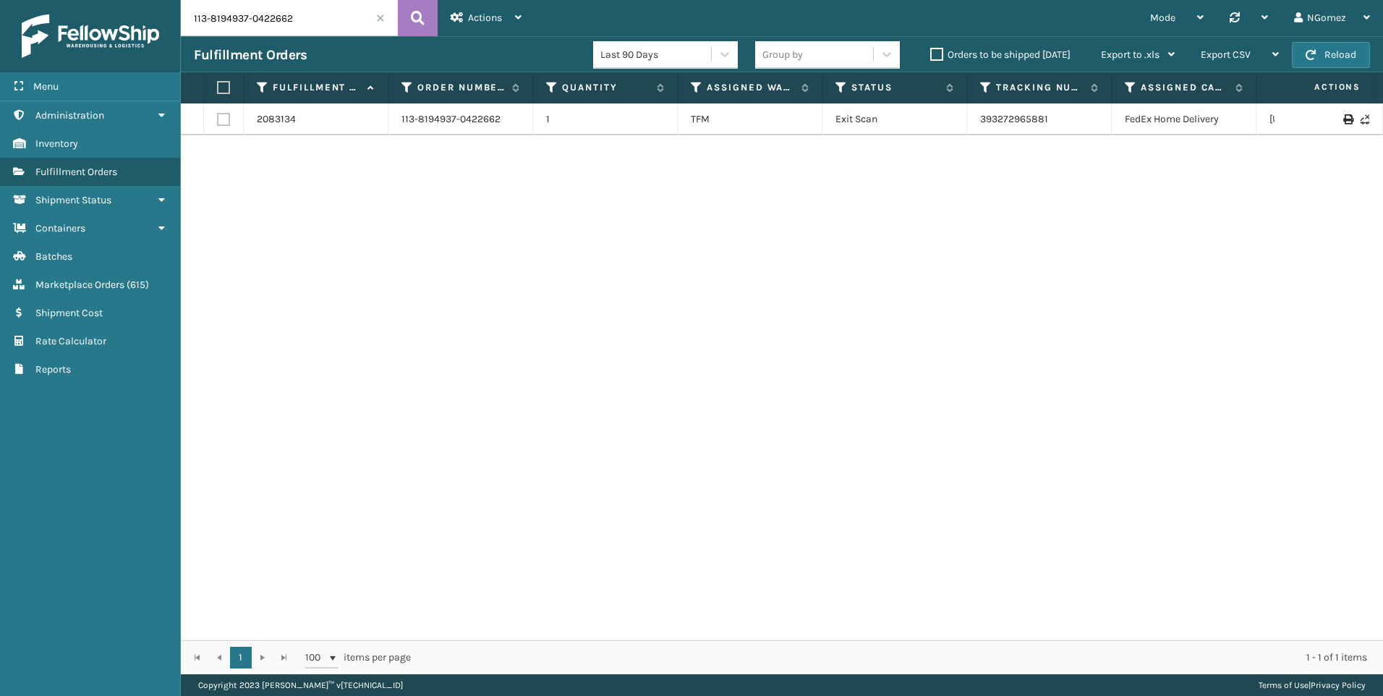
click at [262, 21] on input "113-8194937-0422662" at bounding box center [289, 18] width 217 height 36
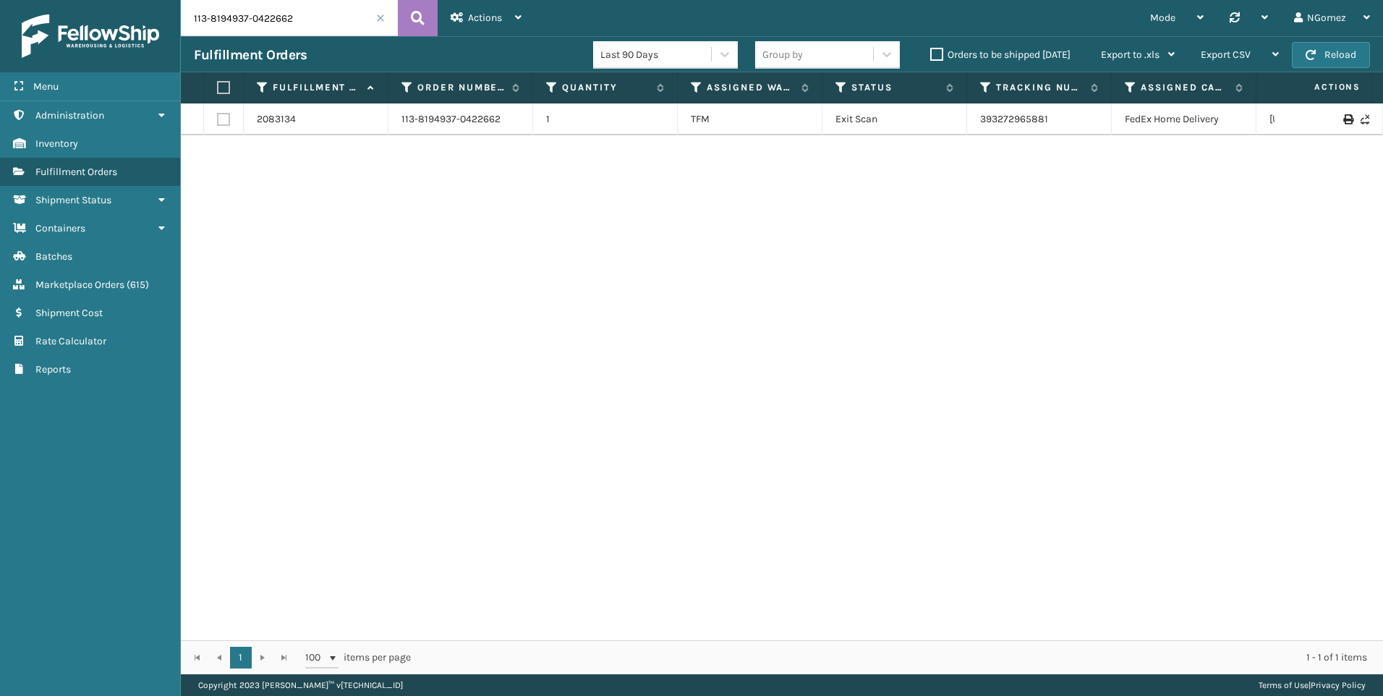
click at [262, 21] on input "113-8194937-0422662" at bounding box center [289, 18] width 217 height 36
paste input "4-0418274-3616215"
click at [988, 116] on link "393370590403" at bounding box center [1014, 119] width 69 height 12
click at [320, 17] on input "114-0418274-3616215" at bounding box center [289, 18] width 217 height 36
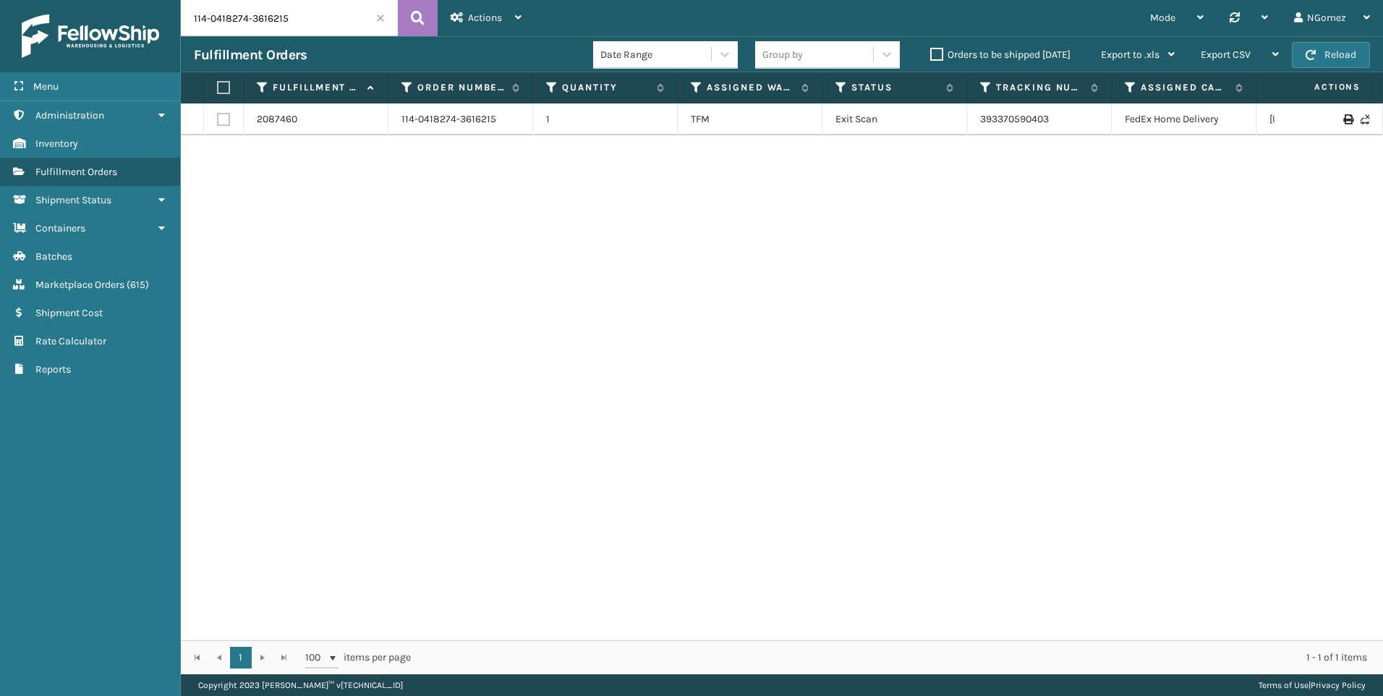
click at [320, 17] on input "114-0418274-3616215" at bounding box center [289, 18] width 217 height 36
paste input "3-2413306-1148238"
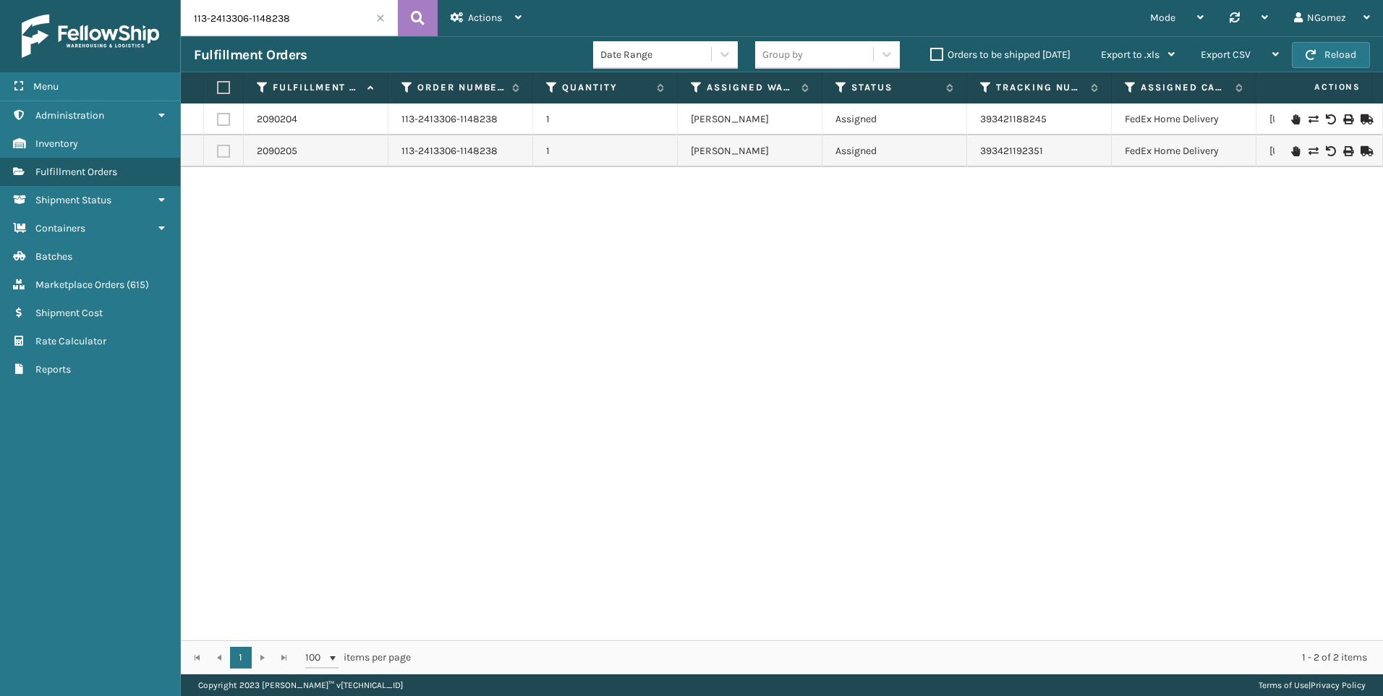
click at [1291, 118] on icon at bounding box center [1295, 119] width 9 height 10
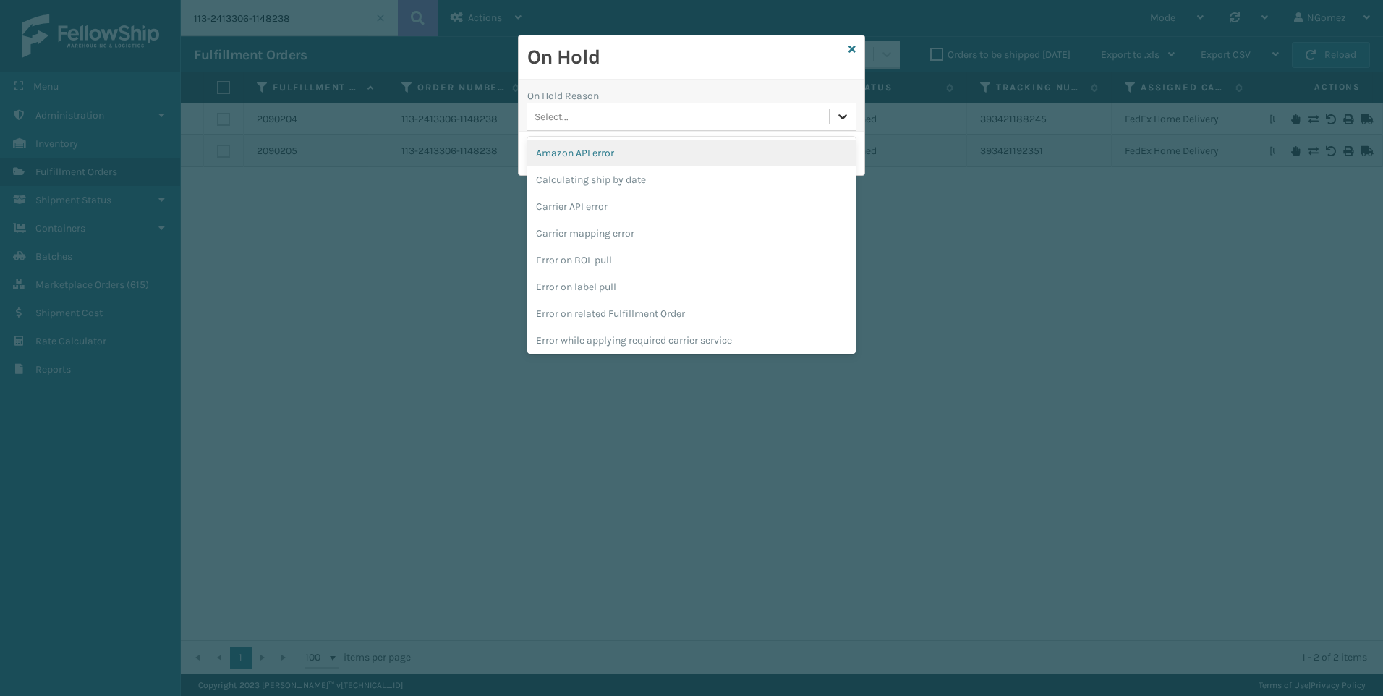
click at [836, 124] on div at bounding box center [842, 116] width 26 height 26
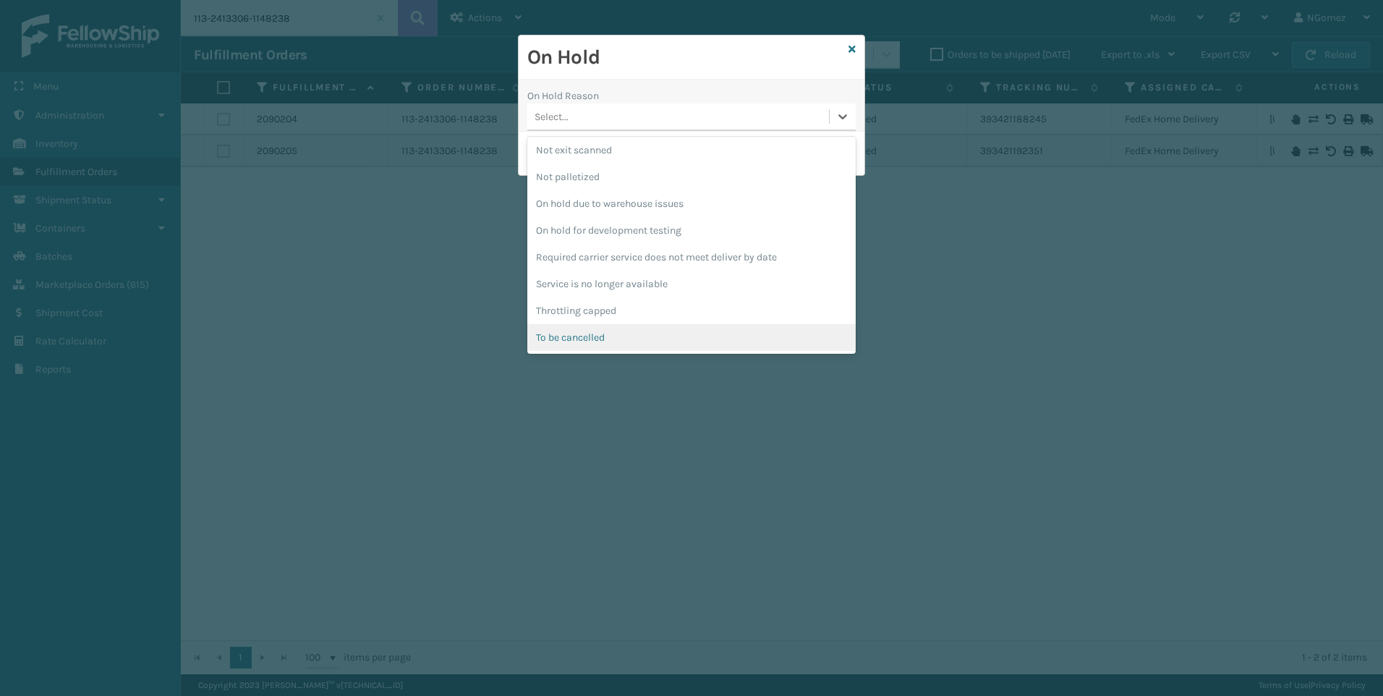
click at [661, 336] on div "To be cancelled" at bounding box center [691, 337] width 328 height 27
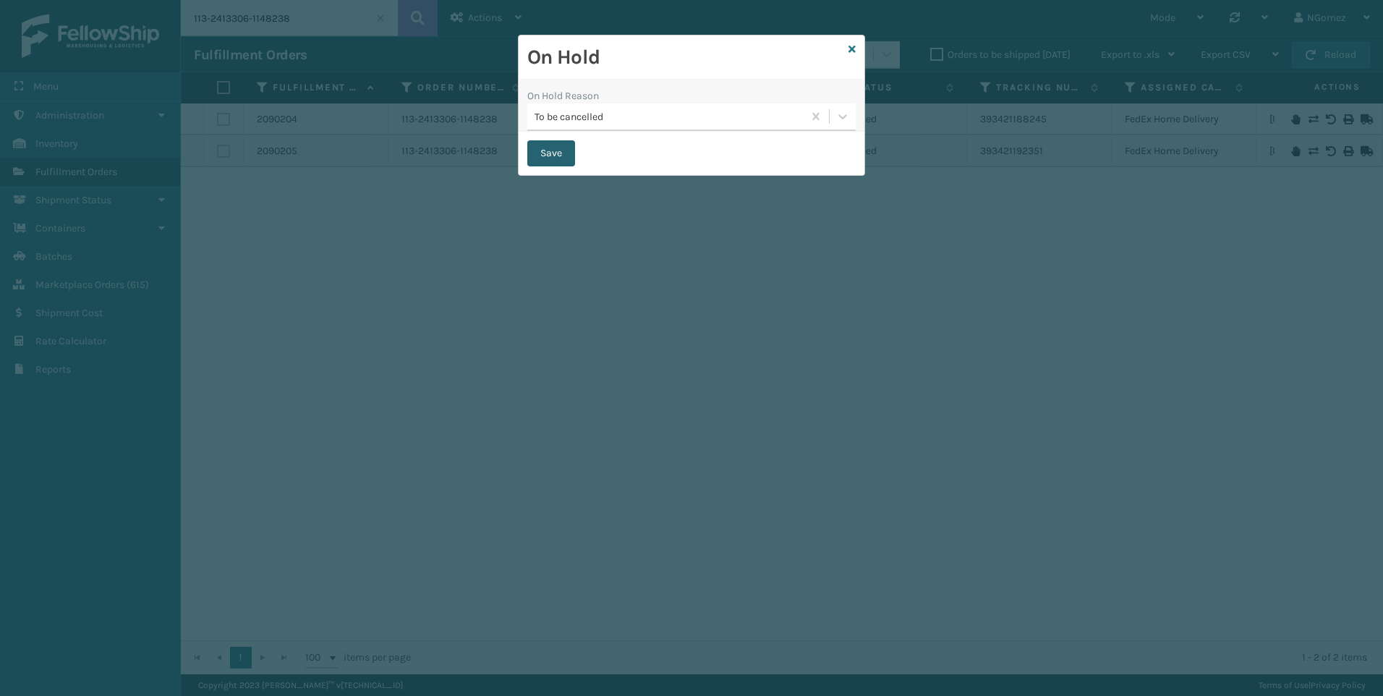
click at [550, 149] on button "Save" at bounding box center [551, 153] width 48 height 26
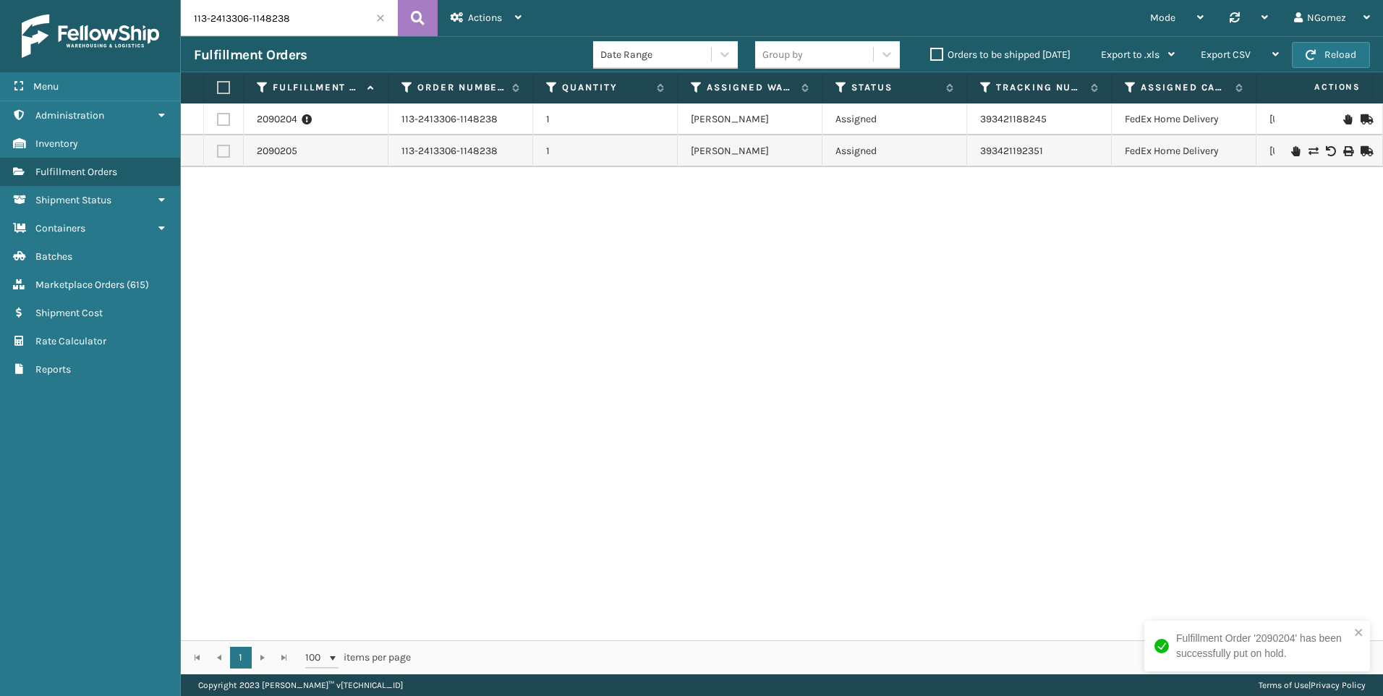
click at [1291, 151] on icon at bounding box center [1295, 151] width 9 height 10
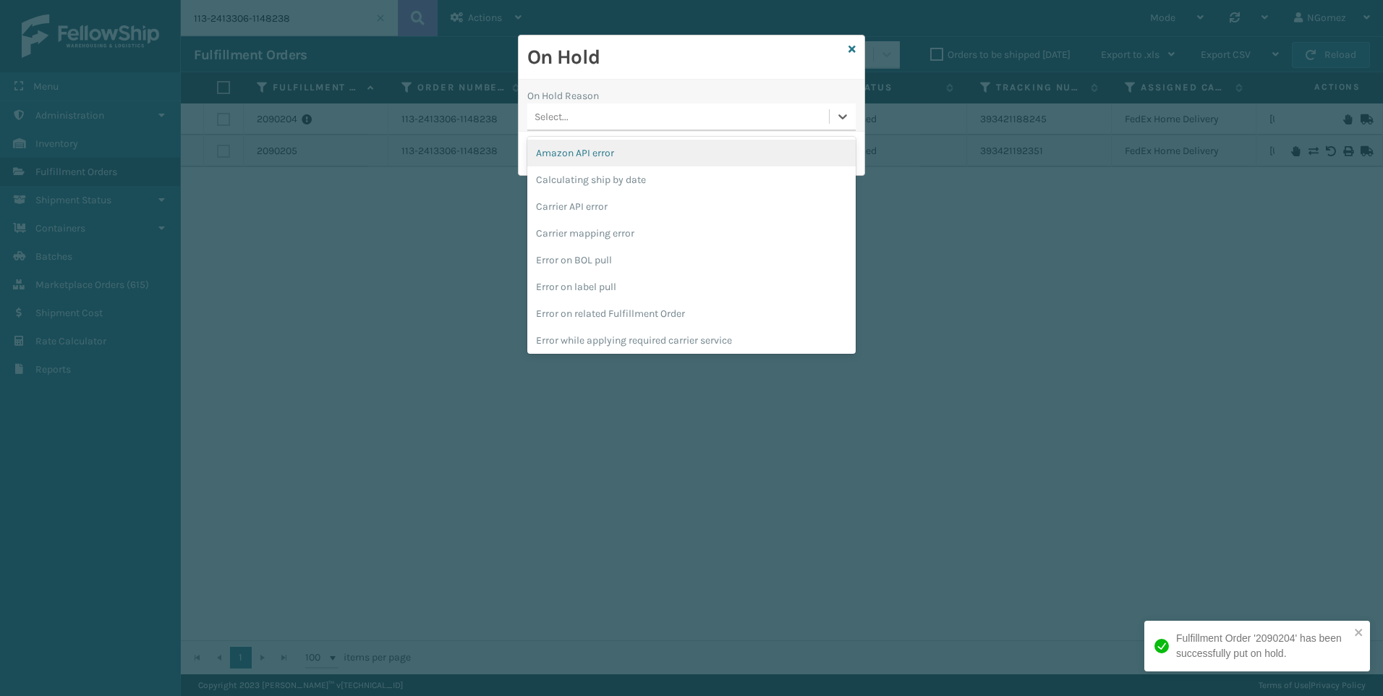
click at [818, 122] on div "Select..." at bounding box center [678, 117] width 302 height 24
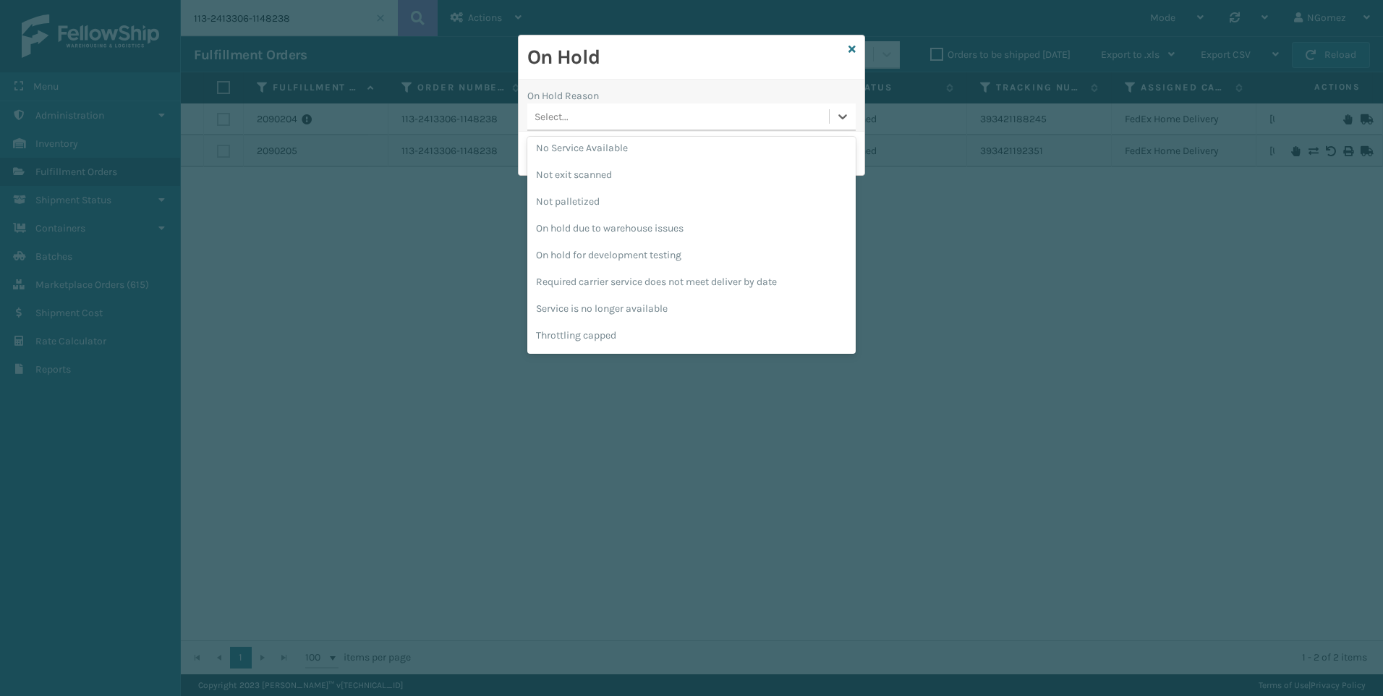
scroll to position [403, 0]
click at [691, 341] on div "To be cancelled" at bounding box center [691, 338] width 328 height 27
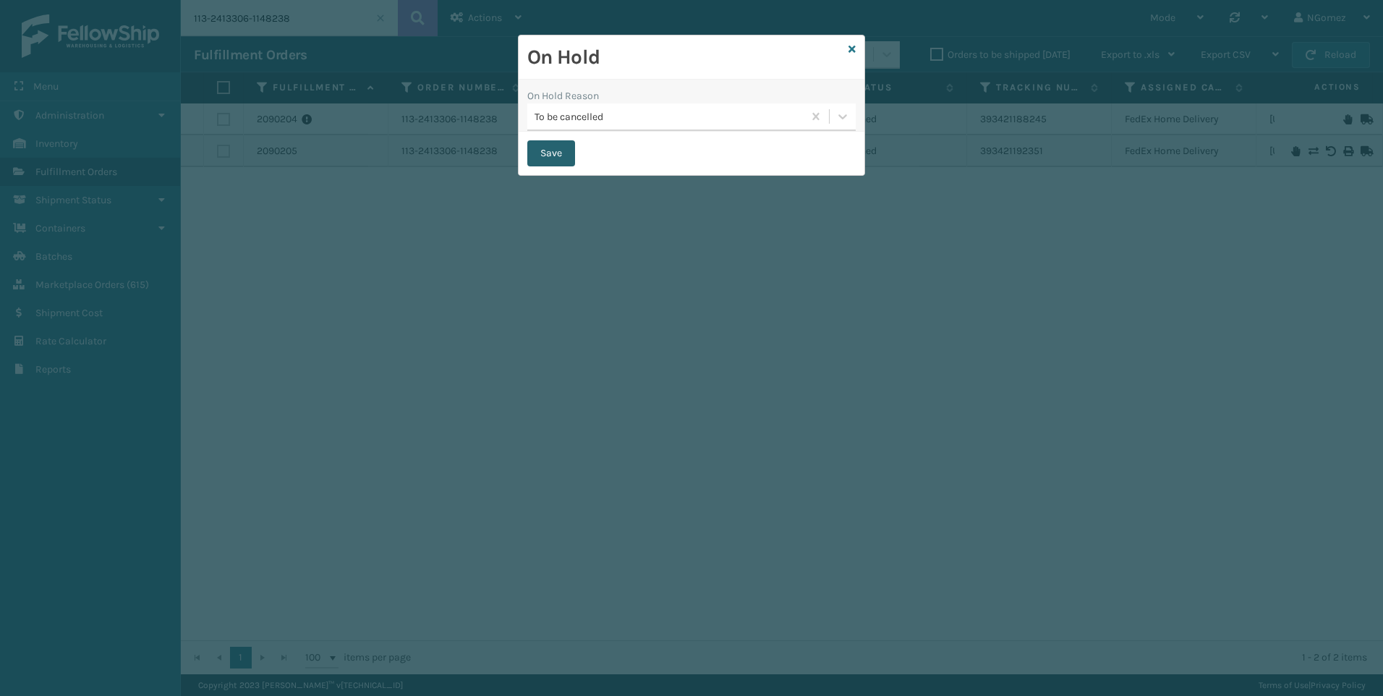
click at [536, 150] on button "Save" at bounding box center [551, 153] width 48 height 26
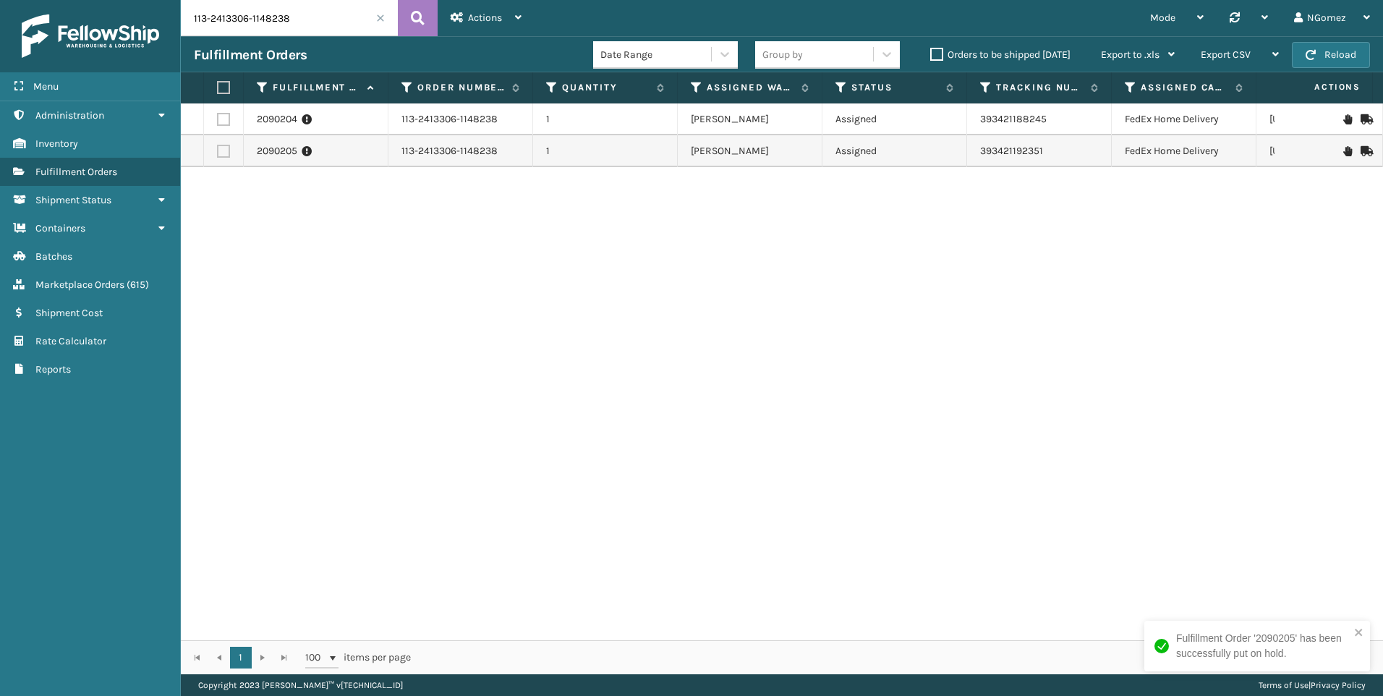
click at [265, 17] on input "113-2413306-1148238" at bounding box center [289, 18] width 217 height 36
paste input "4095823-5639431"
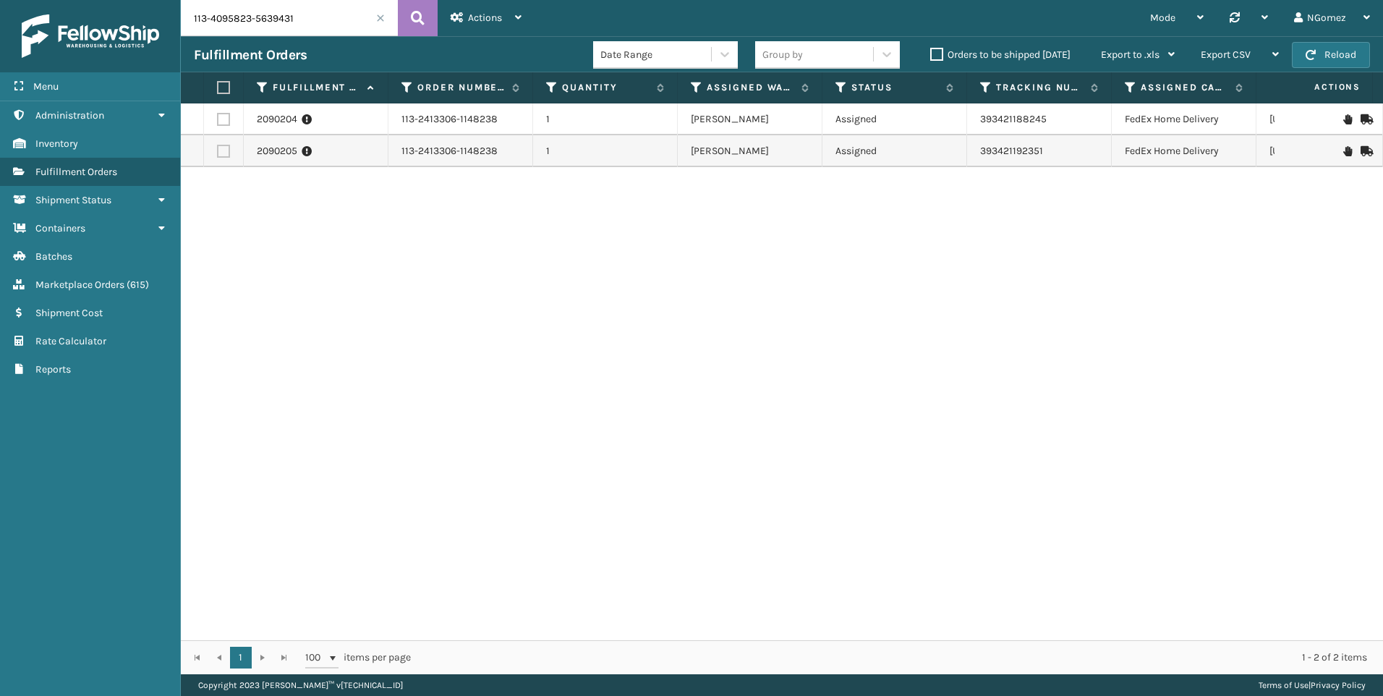
type input "113-4095823-5639431"
drag, startPoint x: 833, startPoint y: 628, endPoint x: 1133, endPoint y: 565, distance: 306.4
click at [1133, 565] on div "2074803 113-4095823-5639431 1 SleepGeekz Warehouse Exit Scan 393128584236 FedEx…" at bounding box center [782, 371] width 1202 height 537
